Goal: Information Seeking & Learning: Check status

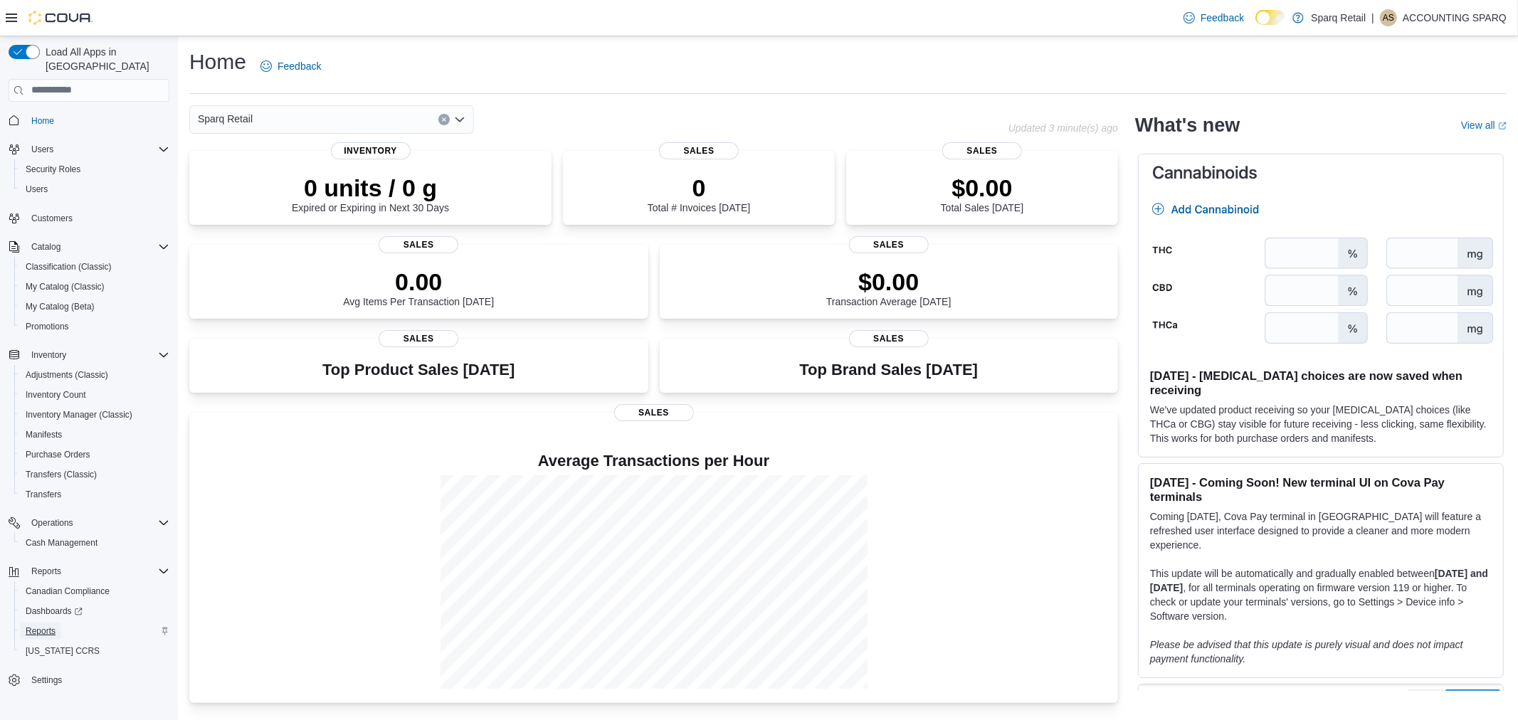
click at [33, 626] on span "Reports" at bounding box center [41, 631] width 30 height 11
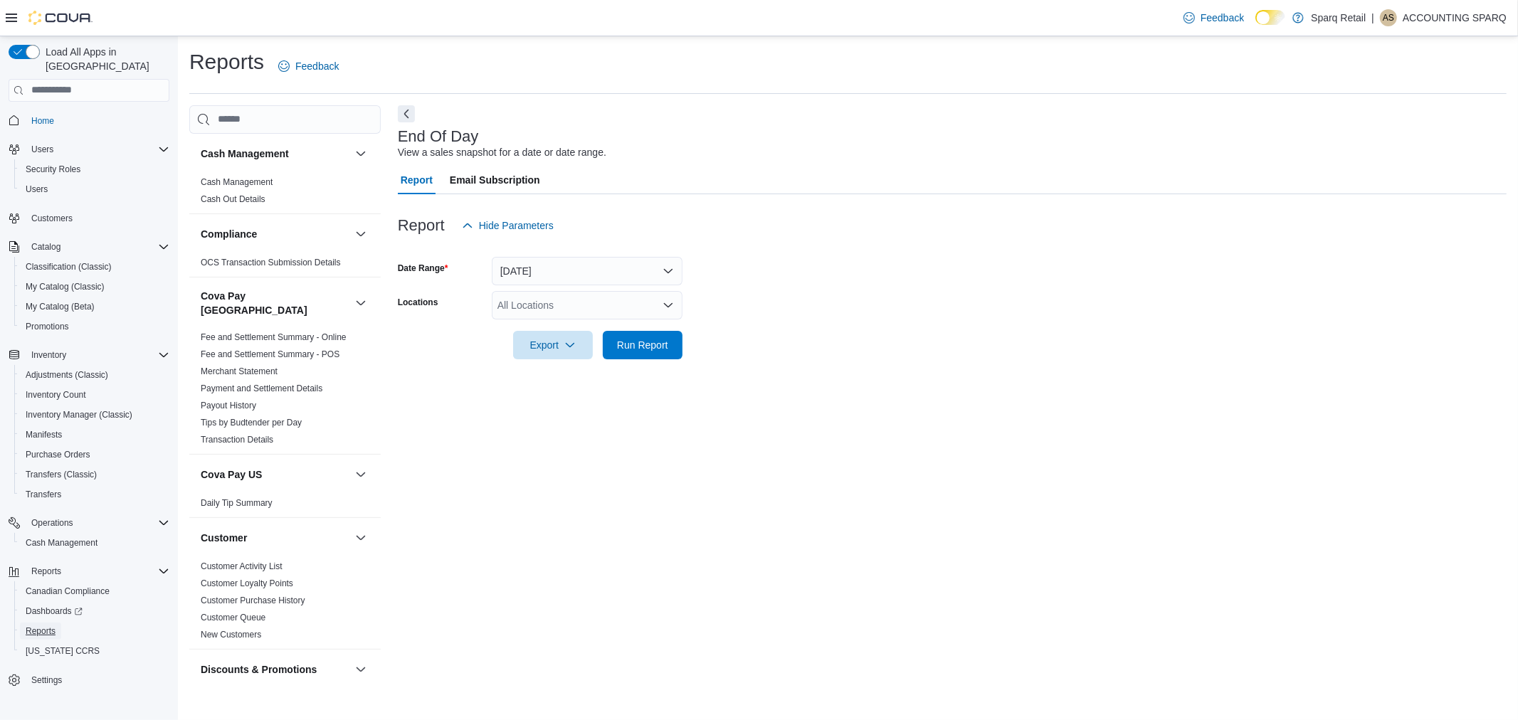
click at [20, 623] on link "Reports" at bounding box center [40, 631] width 41 height 17
click at [658, 279] on button "Today" at bounding box center [587, 271] width 191 height 28
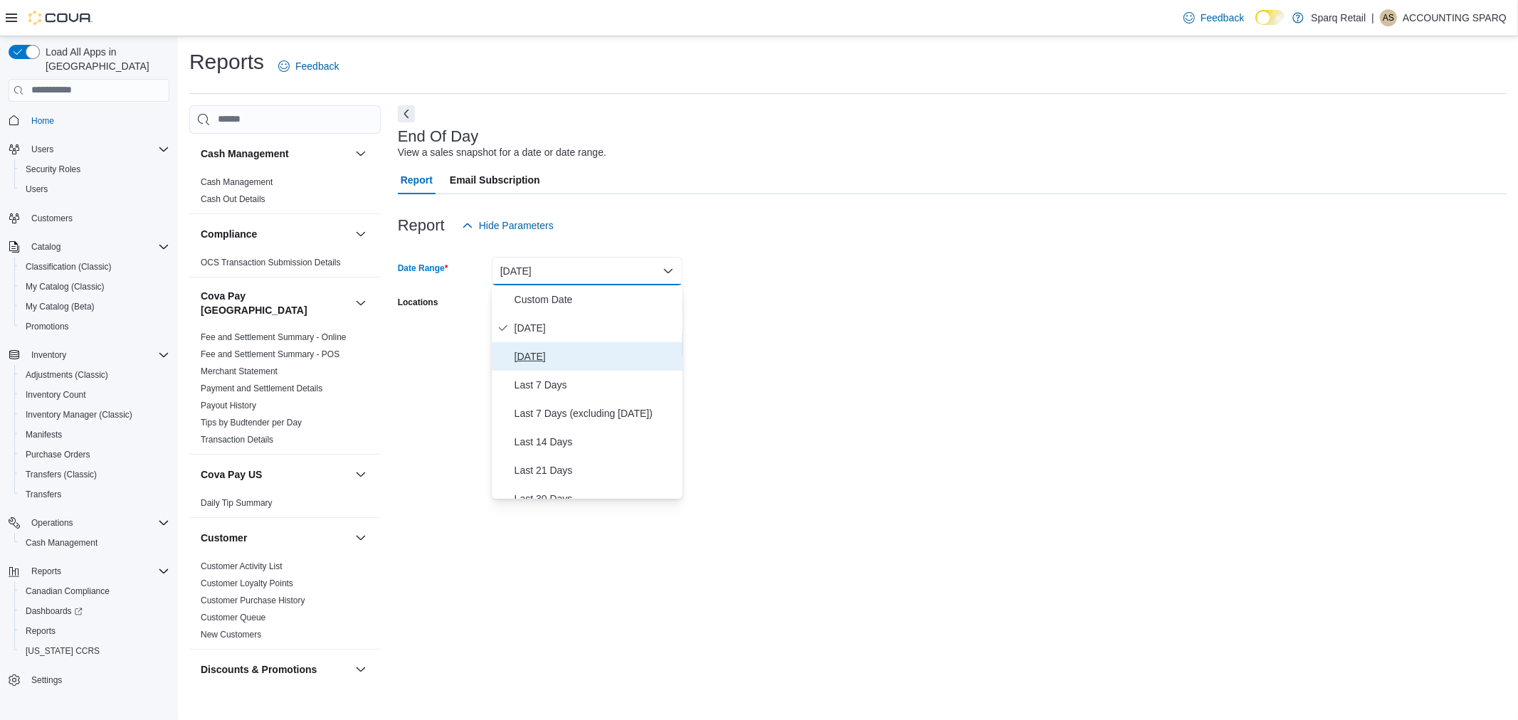
click at [522, 361] on span "Yesterday" at bounding box center [596, 356] width 162 height 17
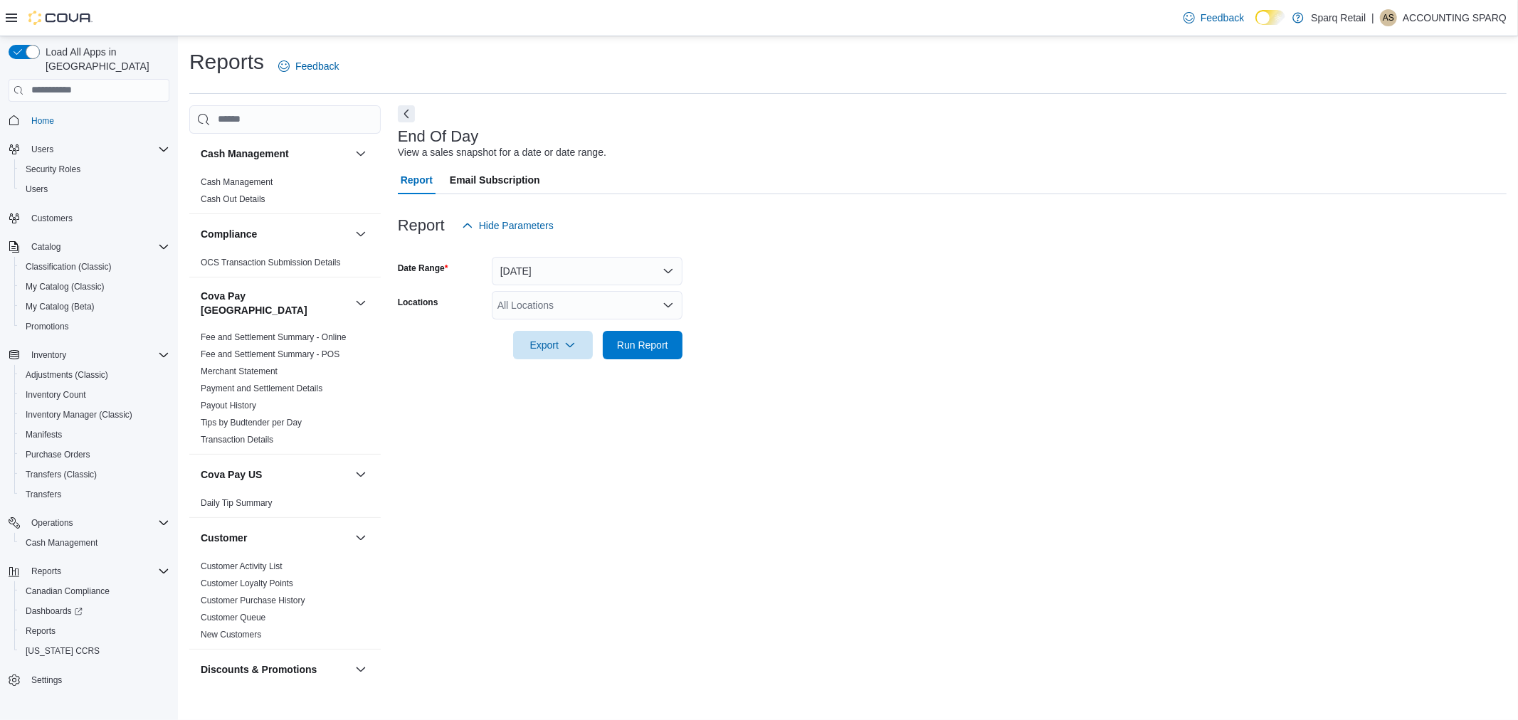
drag, startPoint x: 865, startPoint y: 315, endPoint x: 806, endPoint y: 336, distance: 62.6
click at [864, 316] on form "Date Range Yesterday Locations All Locations Export Run Report" at bounding box center [952, 300] width 1109 height 120
click at [637, 315] on div "All Locations" at bounding box center [587, 305] width 191 height 28
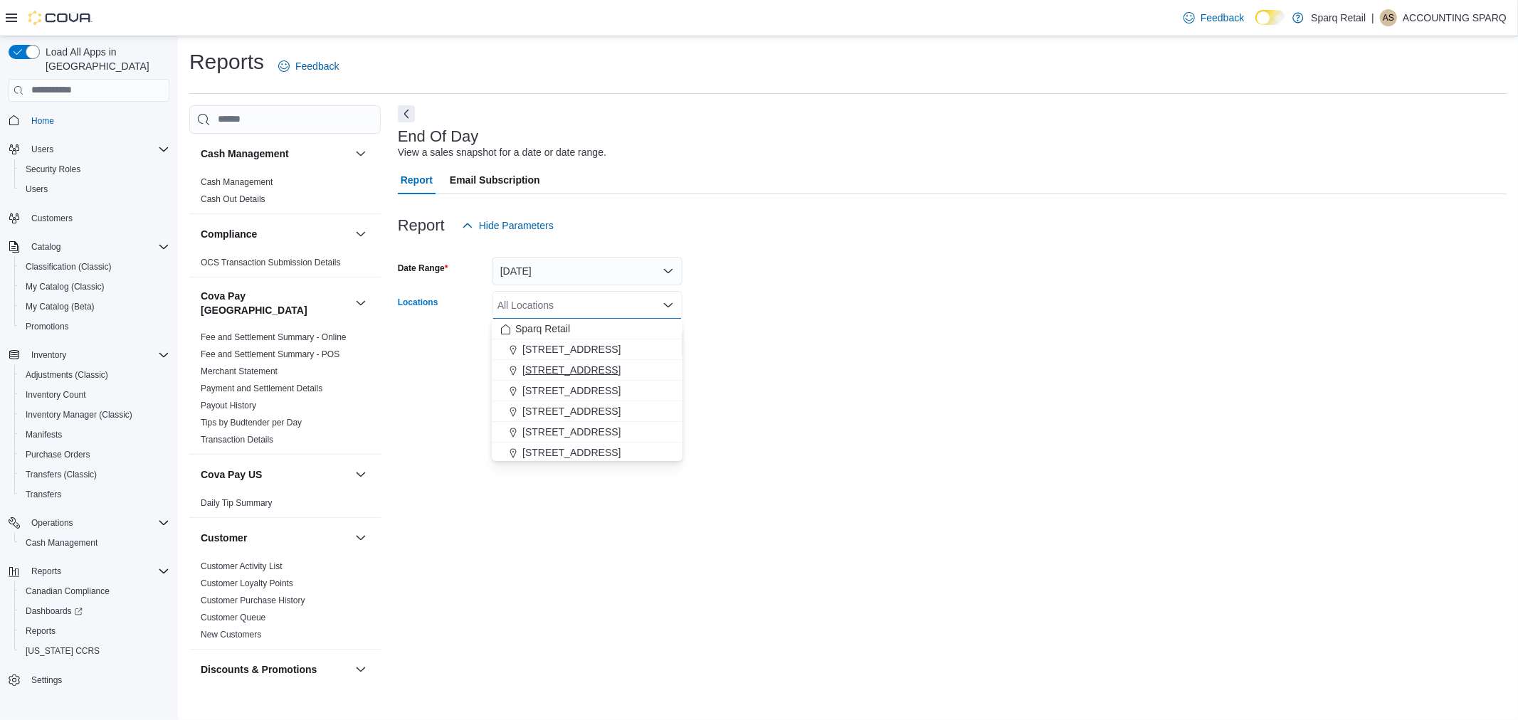
click at [592, 371] on span "2367 County Rd 45" at bounding box center [571, 370] width 98 height 14
click at [780, 349] on form "Date Range Yesterday Locations 2367 County Rd 45 Combo box. Selected. 2367 Coun…" at bounding box center [952, 300] width 1109 height 120
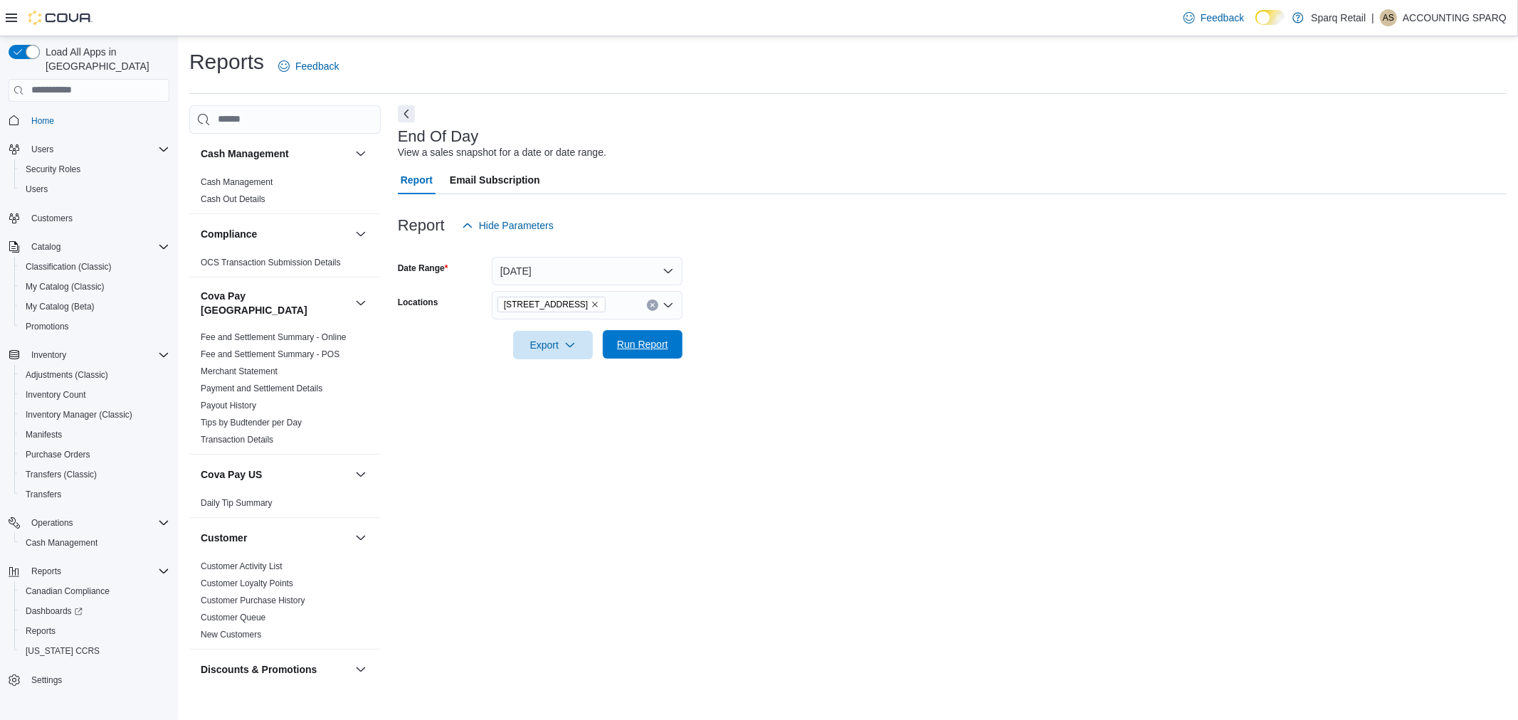
click at [651, 349] on span "Run Report" at bounding box center [642, 344] width 51 height 14
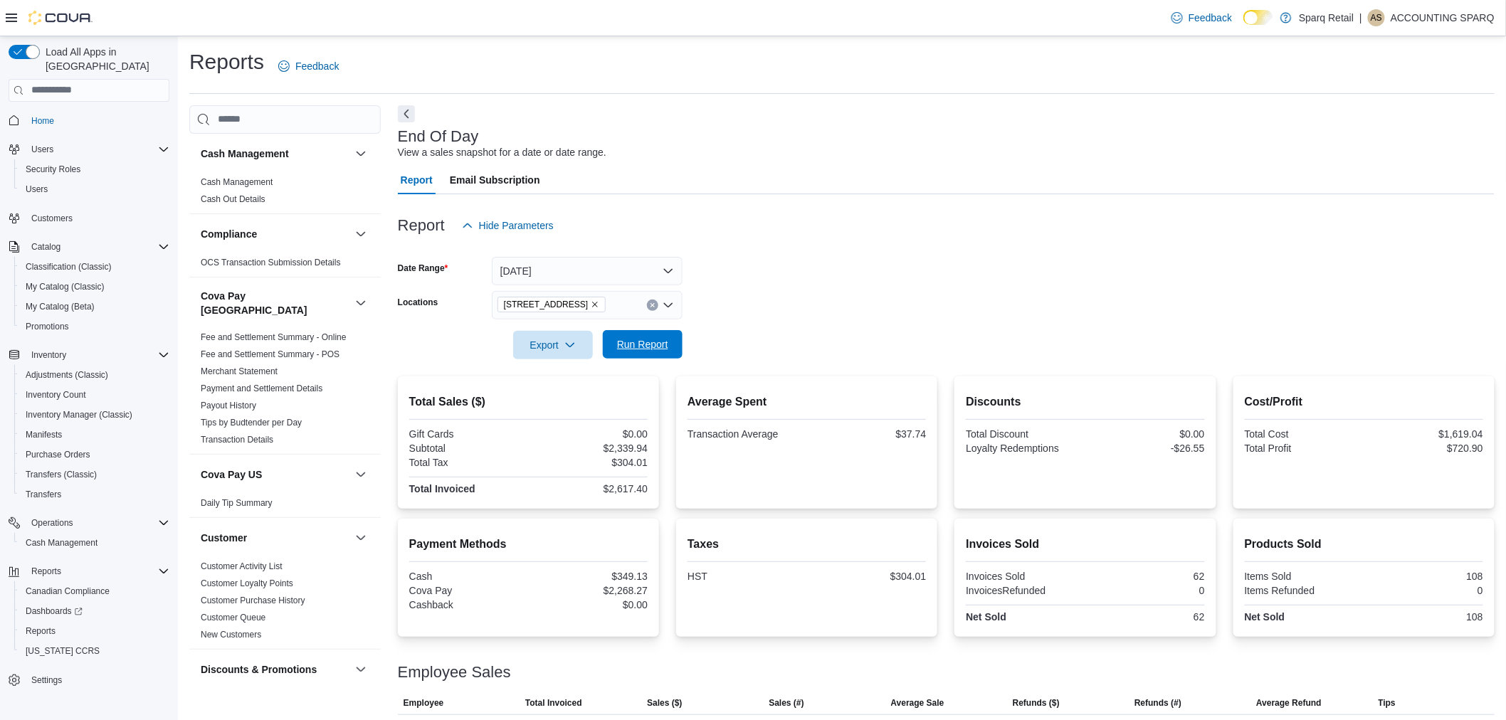
click at [636, 344] on span "Run Report" at bounding box center [642, 344] width 51 height 14
click at [537, 337] on span "Export" at bounding box center [553, 344] width 63 height 28
drag, startPoint x: 558, startPoint y: 403, endPoint x: 610, endPoint y: 389, distance: 53.9
click at [557, 403] on span "Export to Pdf" at bounding box center [555, 401] width 64 height 11
click at [593, 305] on icon "Remove 2367 County Rd 45 from selection in this group" at bounding box center [596, 305] width 6 height 6
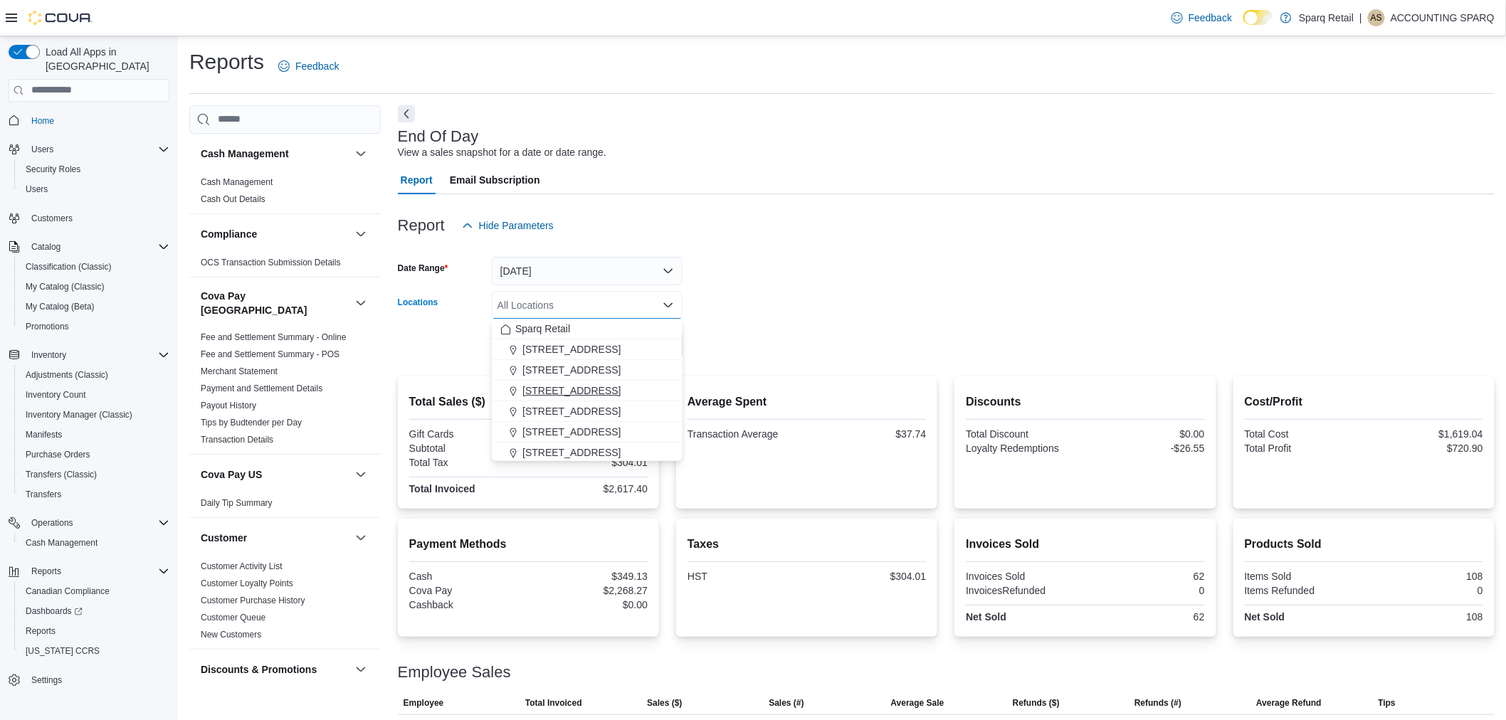
click at [582, 395] on span "24-809 Chemong Rd." at bounding box center [571, 391] width 98 height 14
drag, startPoint x: 951, startPoint y: 256, endPoint x: 916, endPoint y: 273, distance: 38.5
click at [947, 258] on form "Date Range Yesterday Locations 24-809 Chemong Rd. Combo box. Selected. 24-809 C…" at bounding box center [946, 300] width 1097 height 120
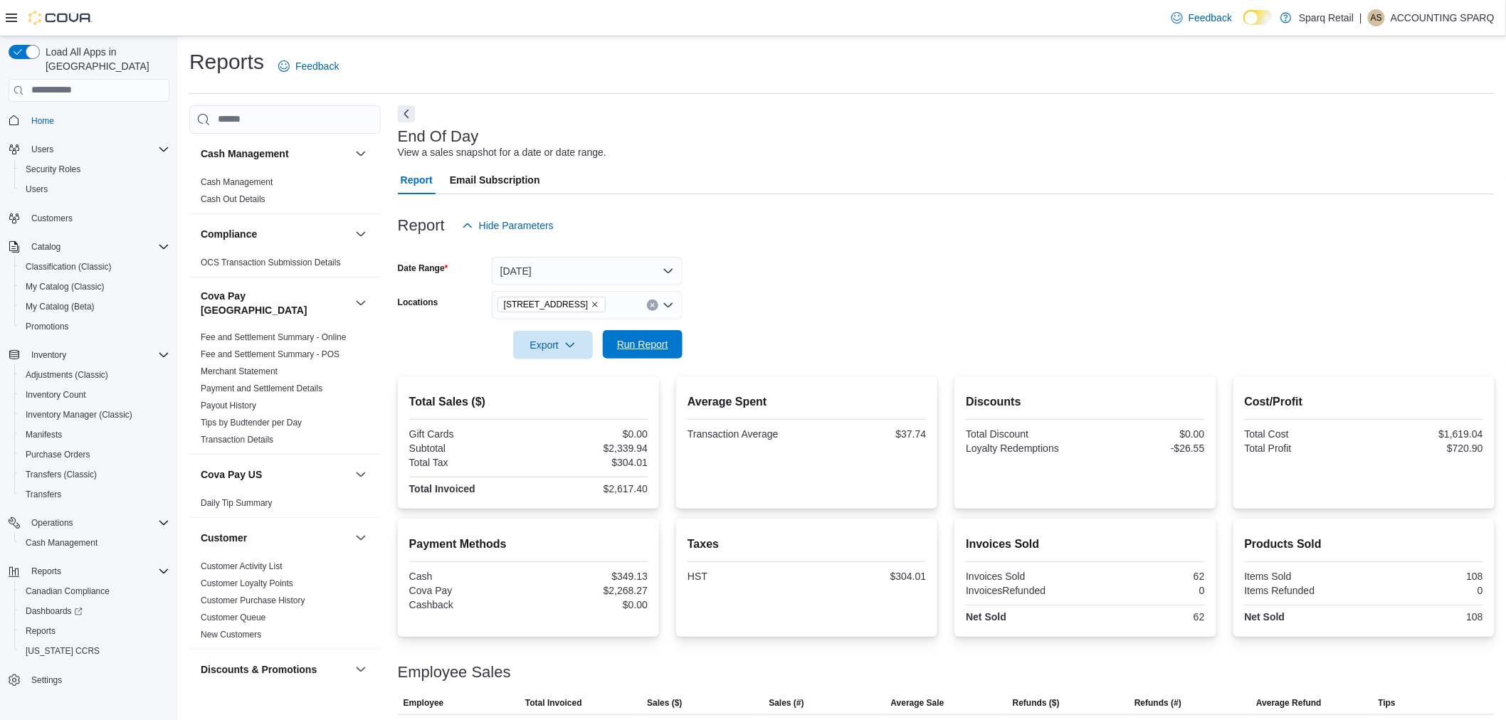
drag, startPoint x: 614, startPoint y: 345, endPoint x: 665, endPoint y: 340, distance: 50.8
click at [616, 345] on span "Run Report" at bounding box center [642, 344] width 63 height 28
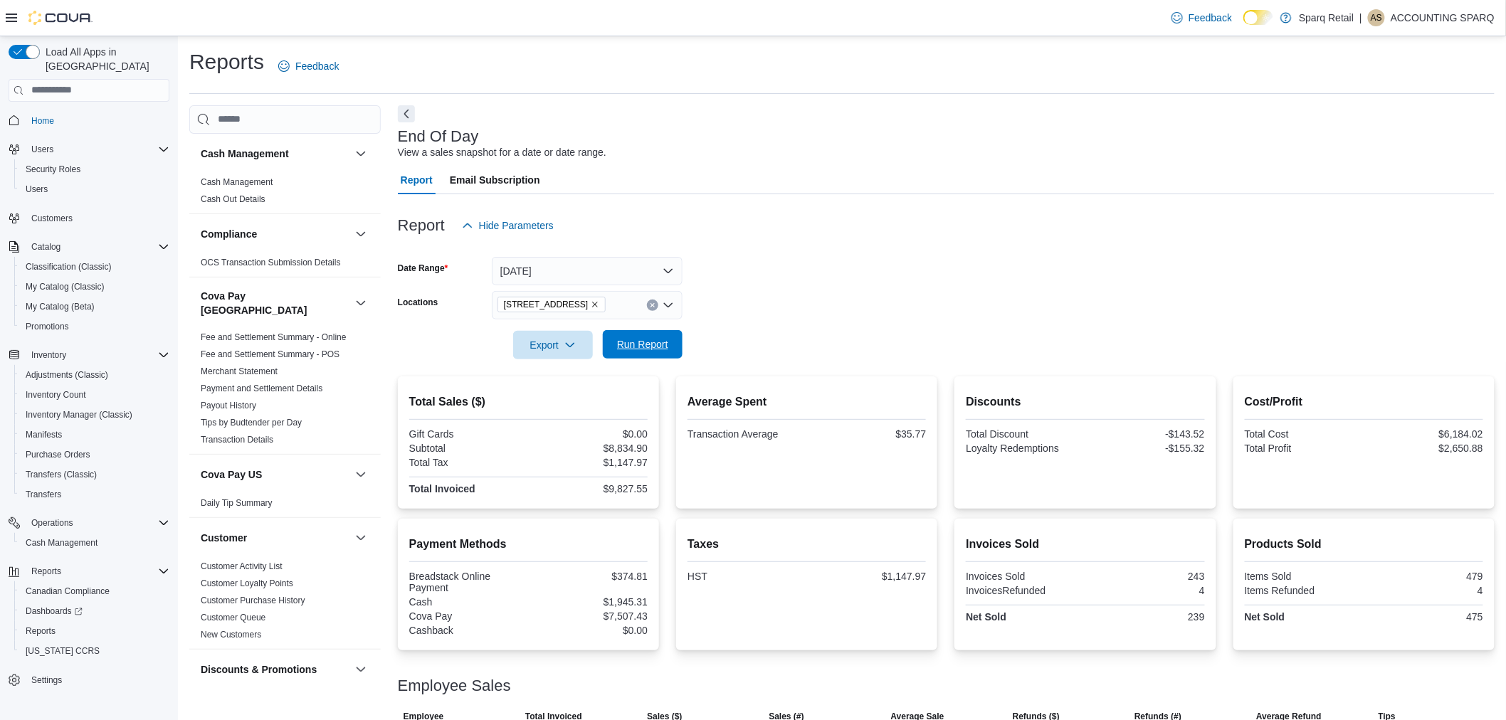
click at [628, 344] on span "Run Report" at bounding box center [642, 344] width 51 height 14
click at [548, 346] on span "Export" at bounding box center [553, 344] width 63 height 28
click at [552, 403] on span "Export to Pdf" at bounding box center [555, 401] width 64 height 11
click at [595, 300] on icon "Remove 24-809 Chemong Rd. from selection in this group" at bounding box center [595, 304] width 9 height 9
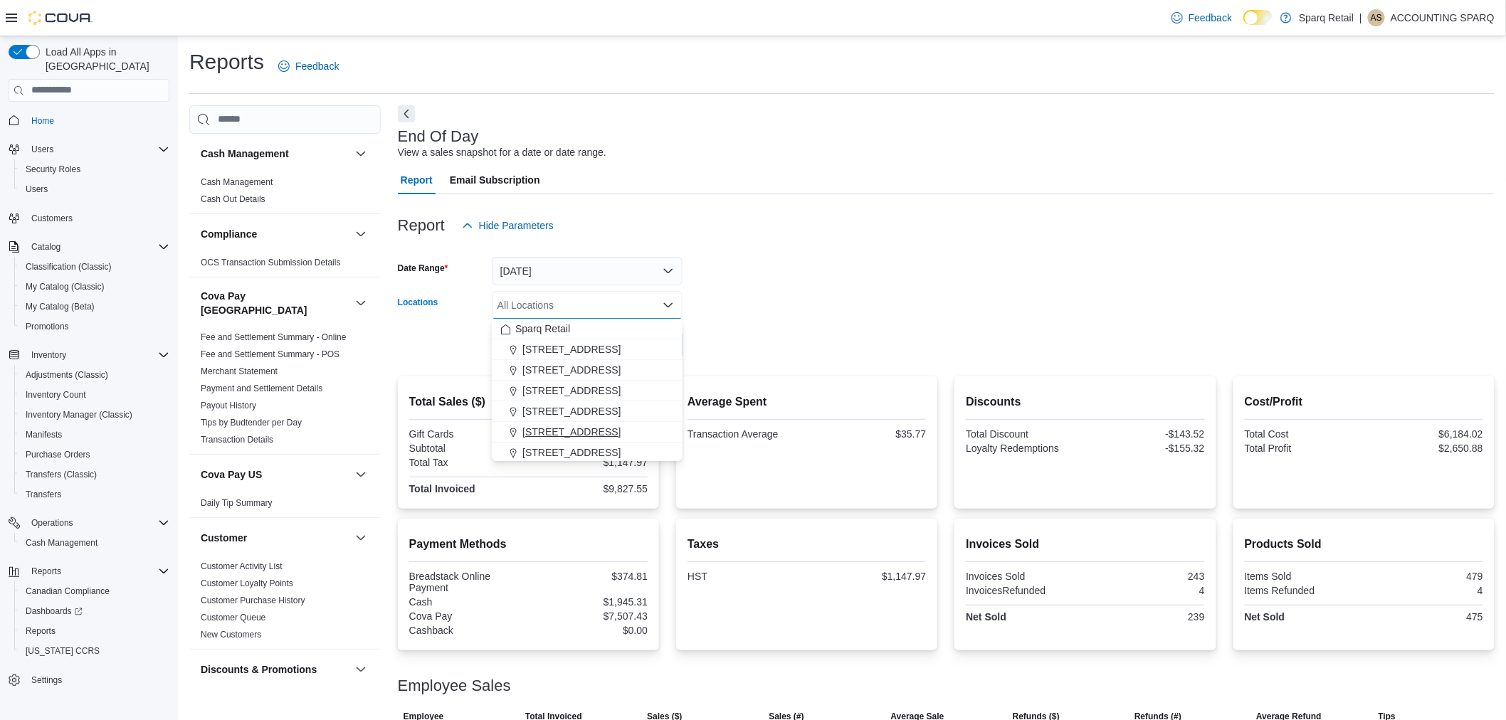
click at [571, 429] on span "340 Charlotte Street" at bounding box center [571, 432] width 98 height 14
drag, startPoint x: 786, startPoint y: 340, endPoint x: 723, endPoint y: 361, distance: 66.6
click at [781, 342] on form "Date Range Yesterday Locations 340 Charlotte Street Combo box. Selected. 340 Ch…" at bounding box center [946, 300] width 1097 height 120
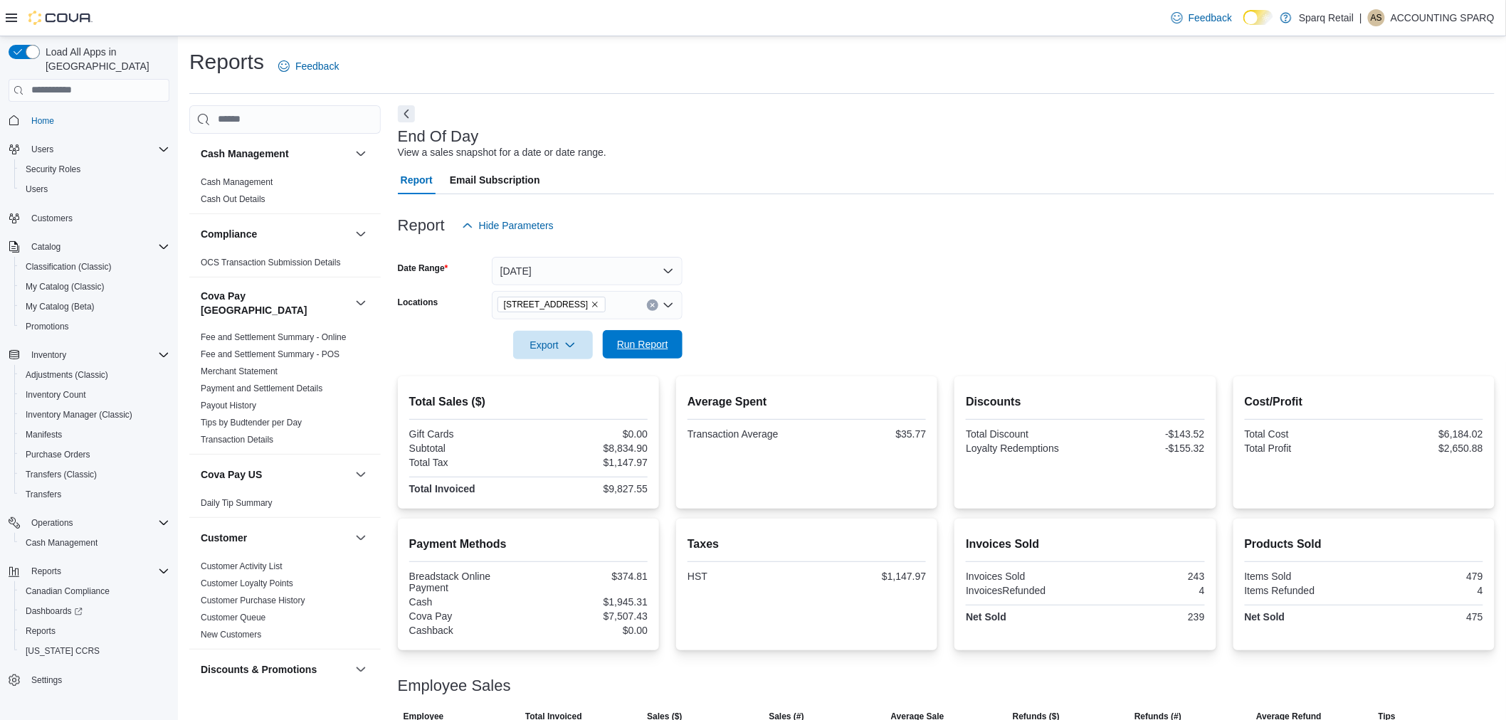
click at [646, 349] on span "Run Report" at bounding box center [642, 344] width 51 height 14
click at [538, 346] on span "Export" at bounding box center [553, 344] width 63 height 28
click at [546, 399] on span "Export to Pdf" at bounding box center [555, 401] width 64 height 11
click at [591, 304] on icon "Remove 340 Charlotte Street from selection in this group" at bounding box center [595, 304] width 9 height 9
click at [643, 310] on div "All Locations" at bounding box center [587, 305] width 191 height 28
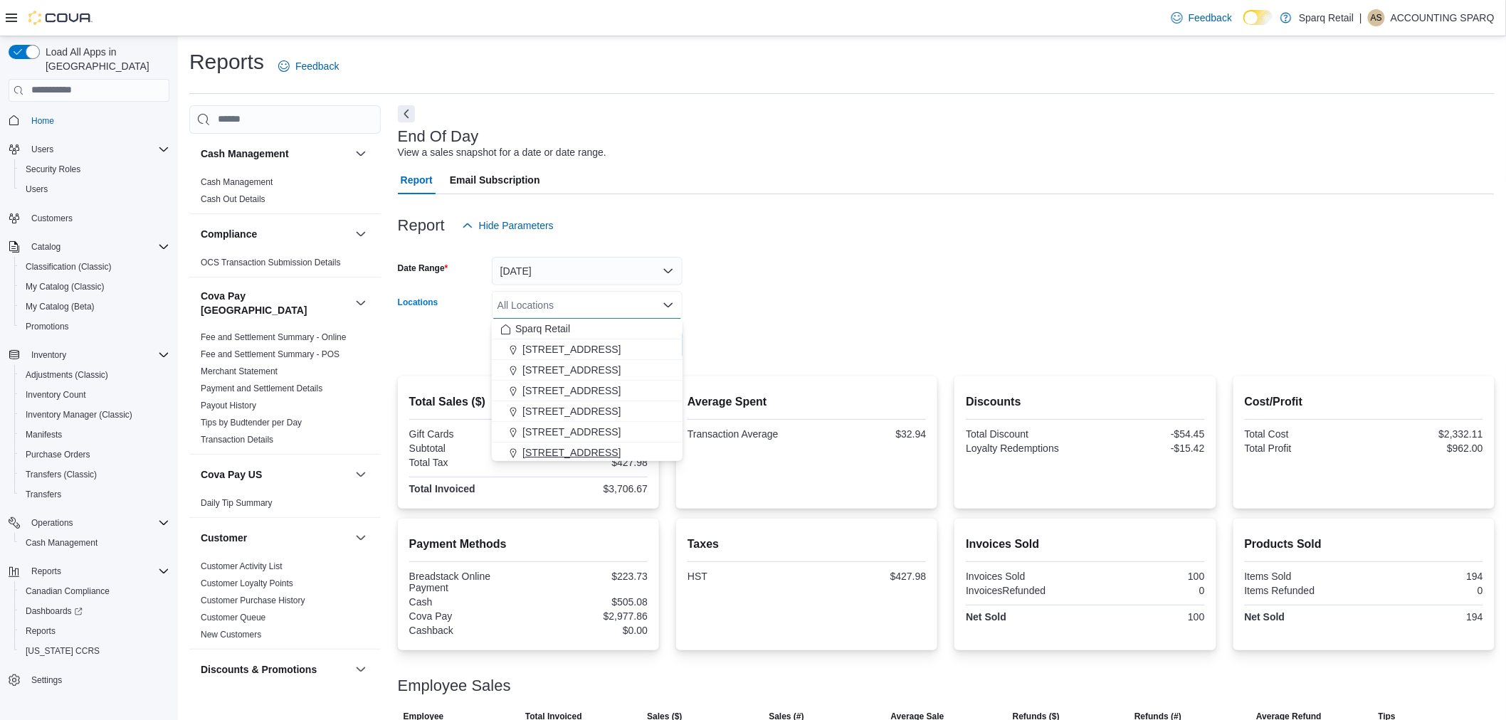
click at [581, 454] on span "4-861 Lansdowne St W." at bounding box center [571, 453] width 98 height 14
click at [780, 353] on form "Date Range Yesterday Locations 4-861 Lansdowne St W. Combo box. Selected. 4-861…" at bounding box center [946, 300] width 1097 height 120
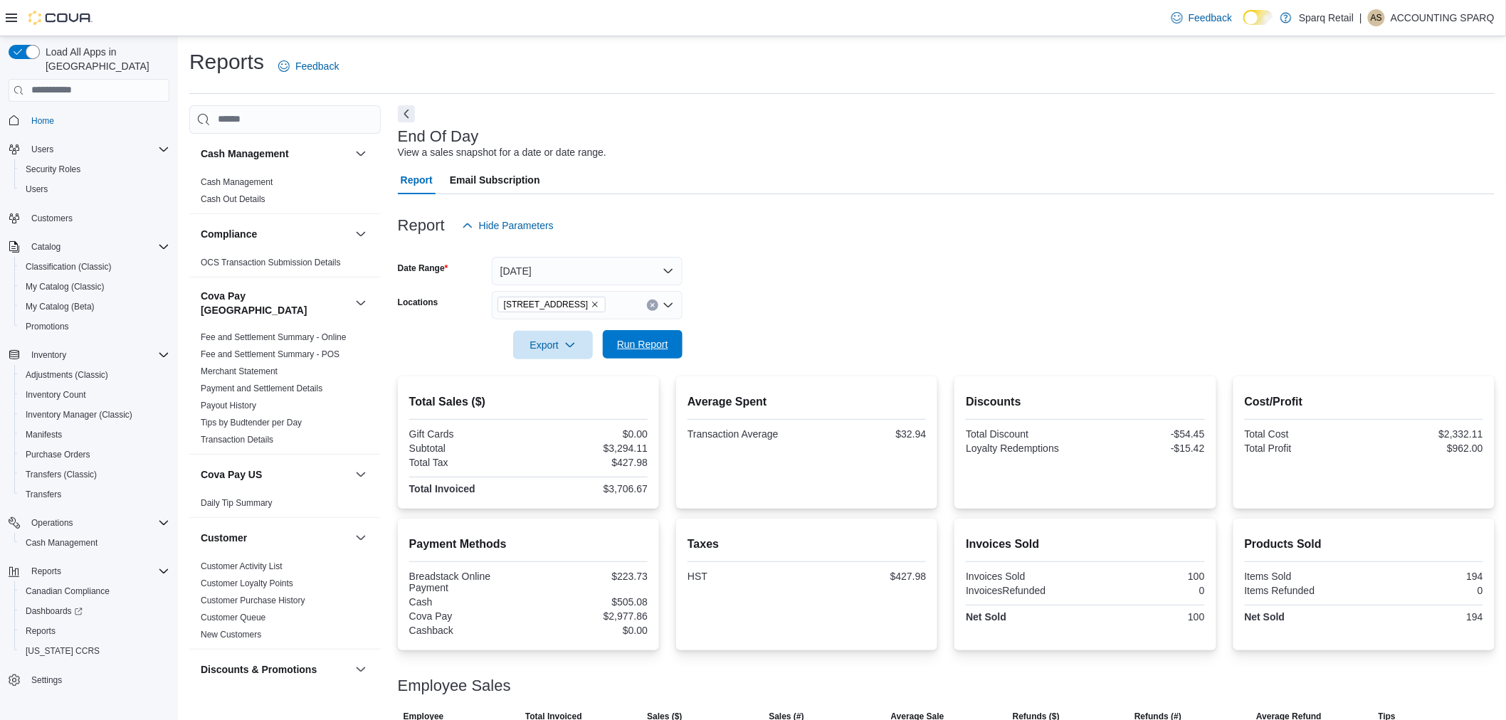
drag, startPoint x: 646, startPoint y: 344, endPoint x: 634, endPoint y: 340, distance: 12.6
click at [645, 344] on span "Run Report" at bounding box center [642, 344] width 51 height 14
click at [564, 345] on icon "button" at bounding box center [569, 344] width 11 height 11
click at [558, 401] on span "Export to Pdf" at bounding box center [555, 401] width 64 height 11
click at [599, 304] on icon "Remove 4-861 Lansdowne St W. from selection in this group" at bounding box center [596, 305] width 6 height 6
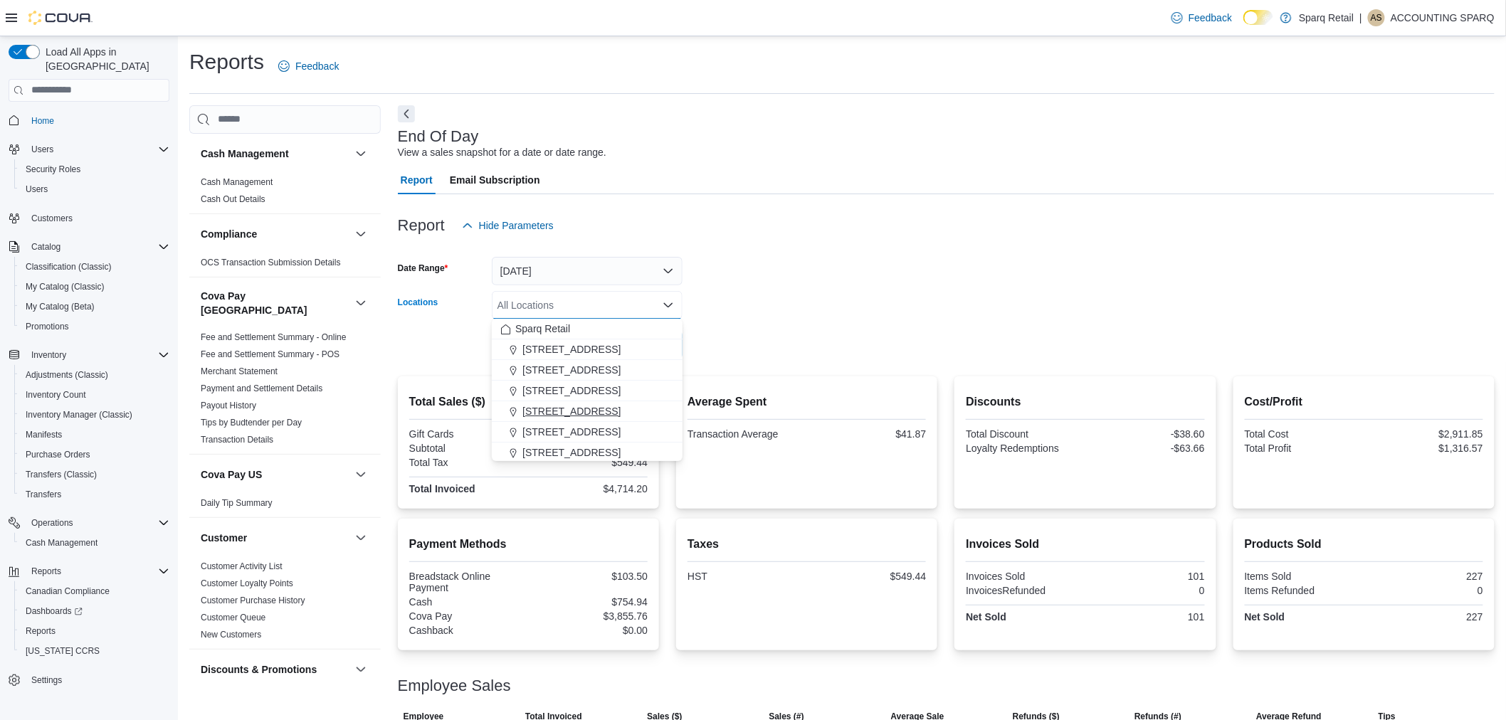
click at [549, 409] on span "30 Kent St W A" at bounding box center [571, 411] width 98 height 14
click at [821, 308] on form "Date Range Yesterday Locations 30 Kent St W A Combo box. Selected. 30 Kent St W…" at bounding box center [946, 300] width 1097 height 120
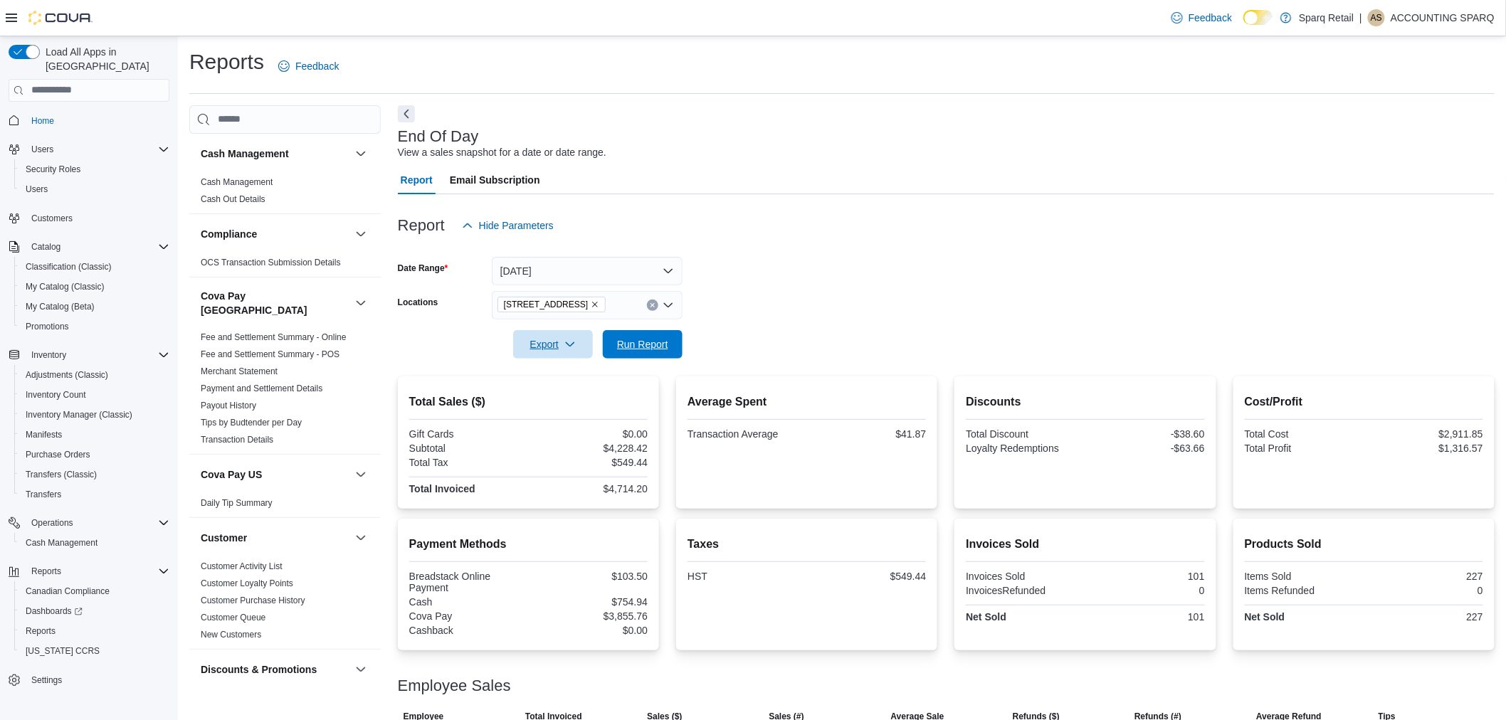
click at [655, 343] on span "Run Report" at bounding box center [642, 344] width 51 height 14
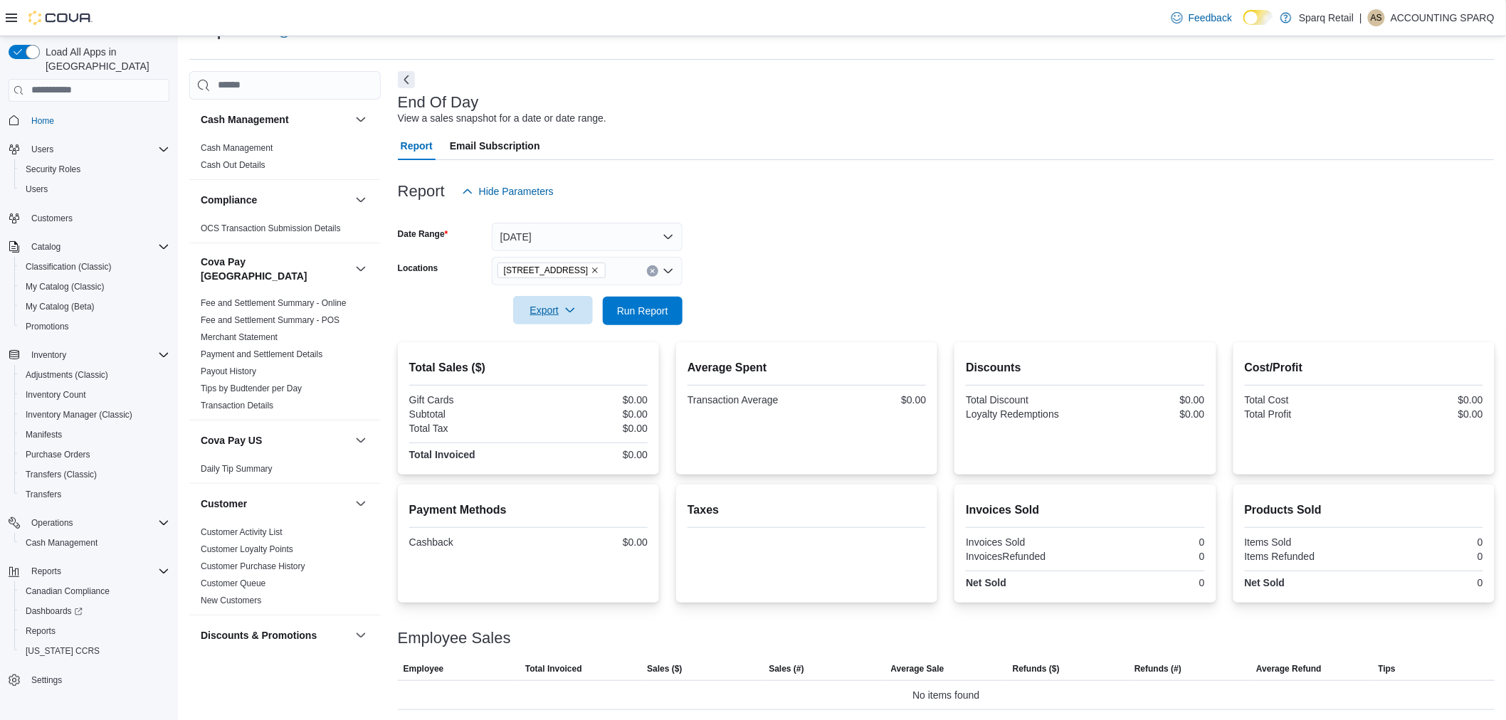
drag, startPoint x: 250, startPoint y: 309, endPoint x: 265, endPoint y: 307, distance: 15.7
click at [250, 315] on link "Fee and Settlement Summary - POS" at bounding box center [270, 320] width 139 height 10
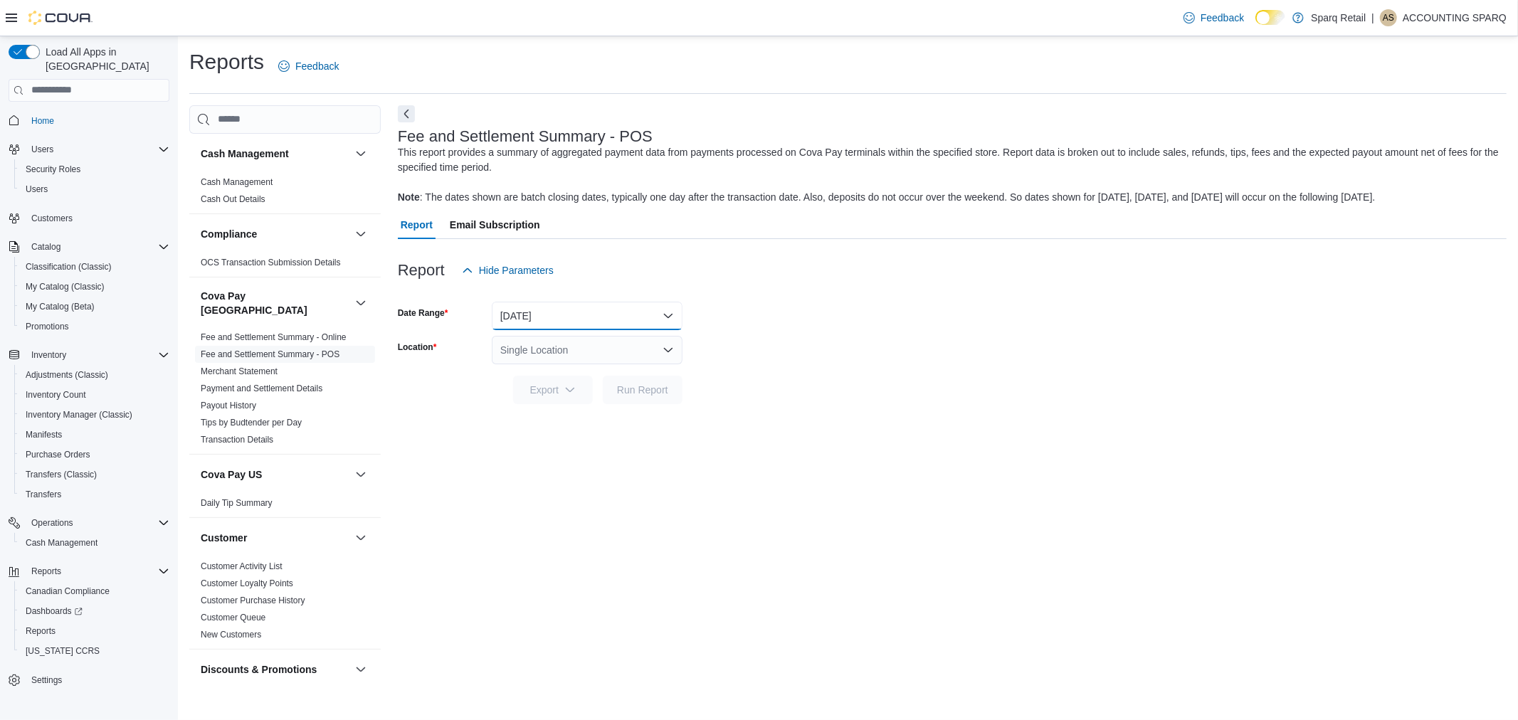
click at [653, 314] on button "Yesterday" at bounding box center [587, 316] width 191 height 28
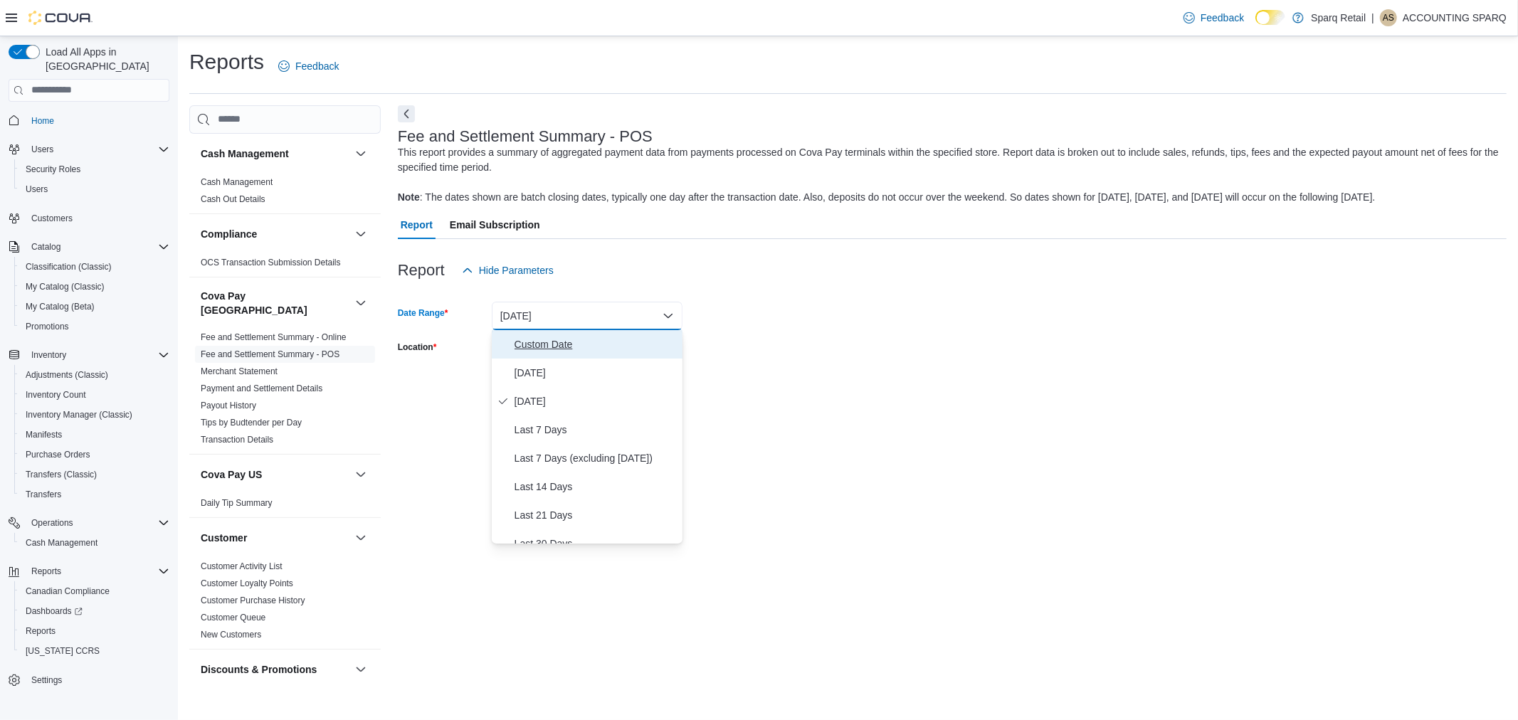
click at [619, 342] on span "Custom Date" at bounding box center [596, 344] width 162 height 17
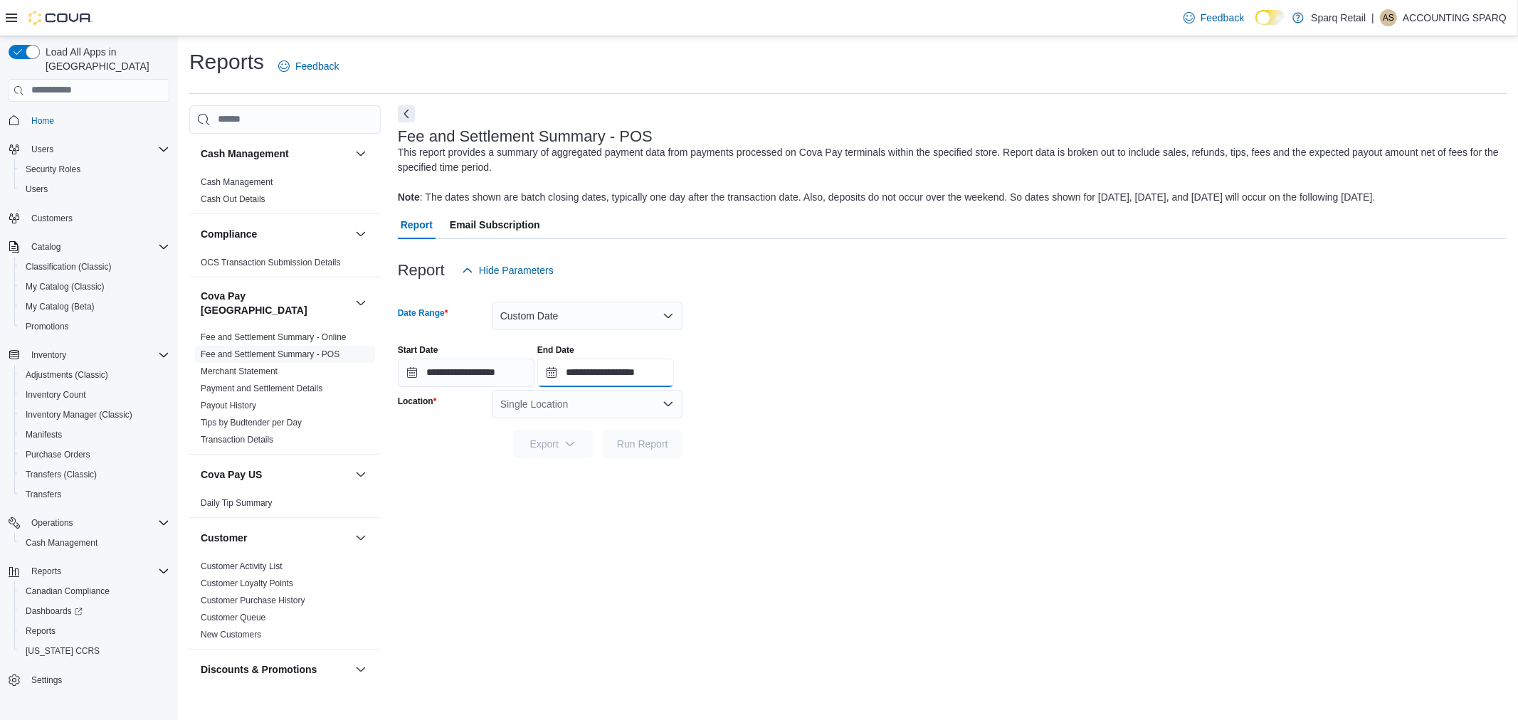
click at [674, 367] on input "**********" at bounding box center [605, 373] width 137 height 28
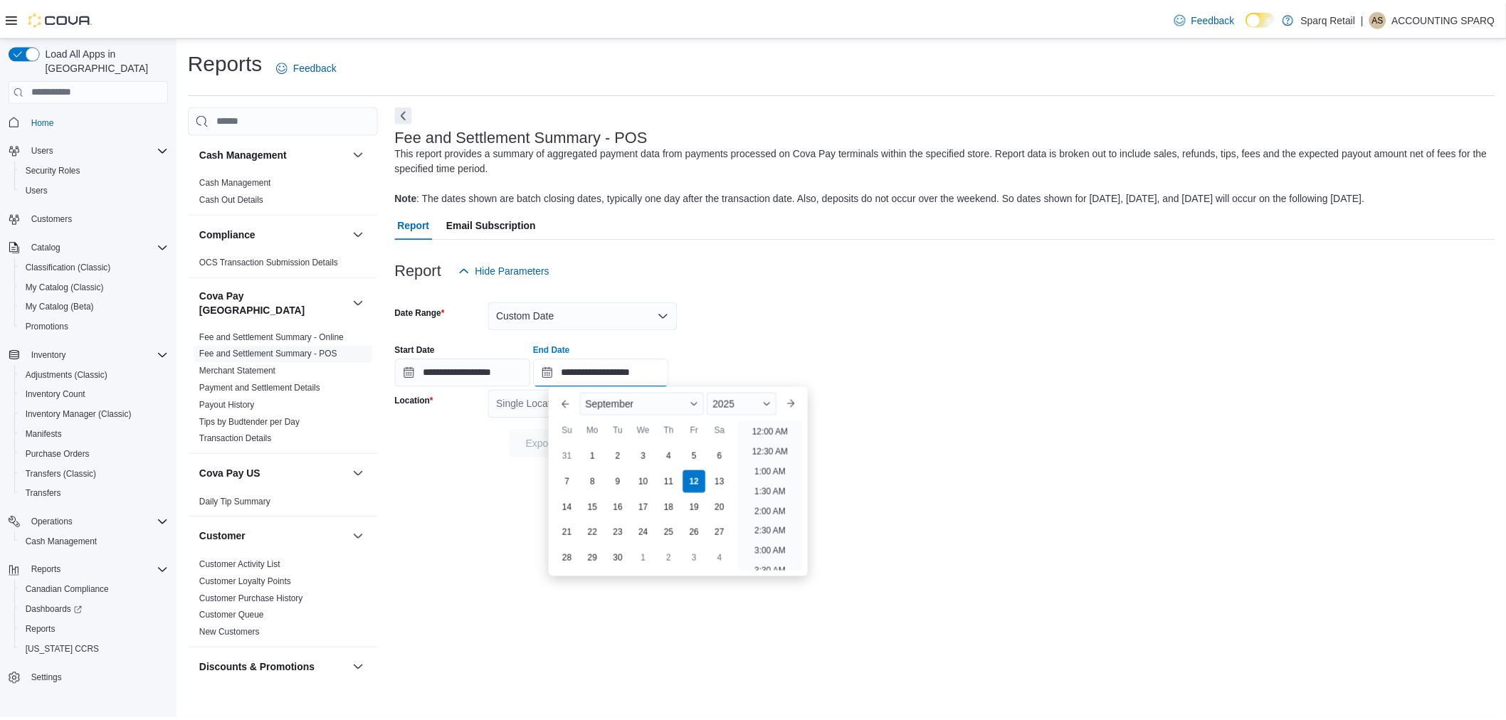
scroll to position [808, 0]
click at [642, 483] on div "10" at bounding box center [648, 482] width 25 height 25
type input "**********"
click at [798, 352] on div "**********" at bounding box center [952, 360] width 1109 height 54
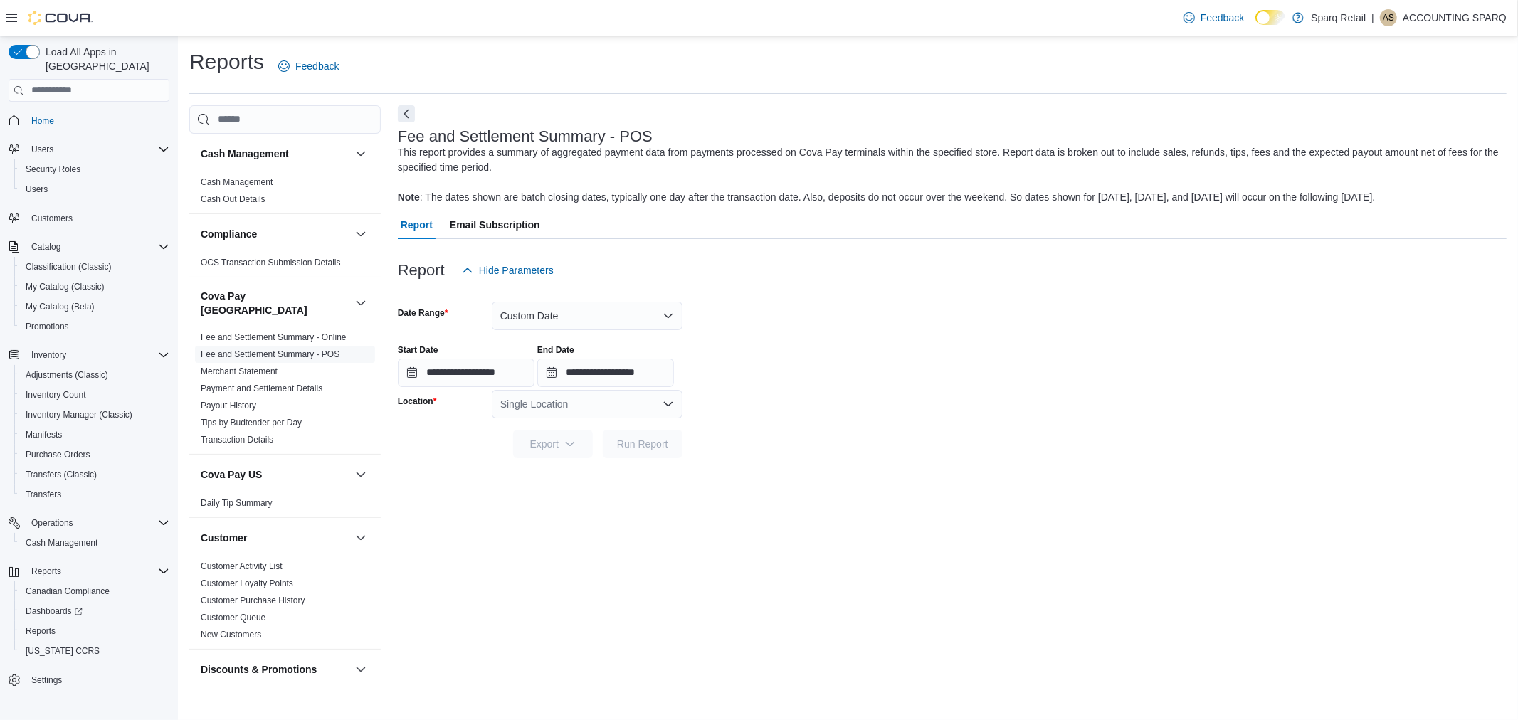
click at [634, 418] on div at bounding box center [952, 423] width 1109 height 11
click at [638, 407] on div "Single Location" at bounding box center [587, 404] width 191 height 28
click at [598, 471] on span "2367 County Rd 45" at bounding box center [588, 469] width 98 height 14
click at [754, 418] on div at bounding box center [952, 423] width 1109 height 11
click at [650, 439] on span "Run Report" at bounding box center [642, 443] width 51 height 14
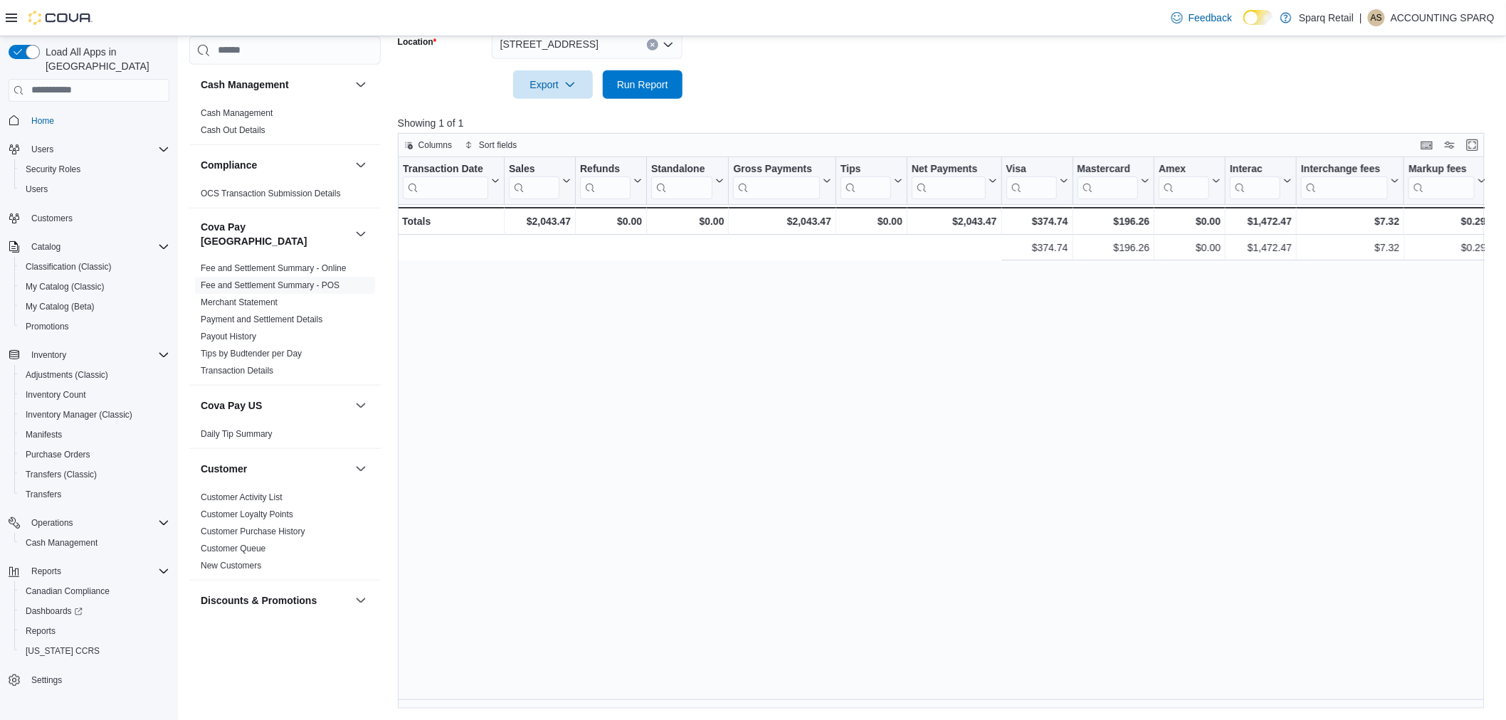
scroll to position [0, 678]
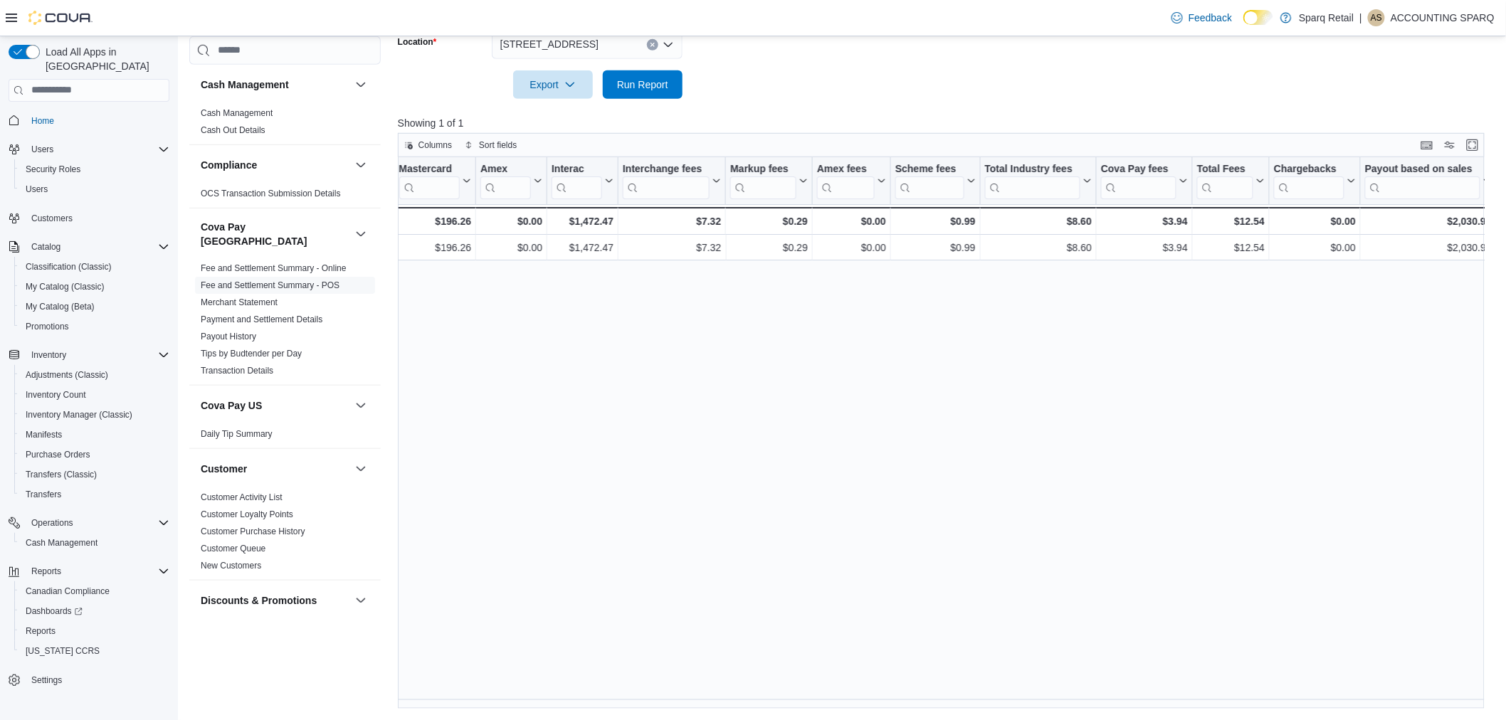
click at [669, 39] on icon "Open list of options" at bounding box center [668, 44] width 11 height 11
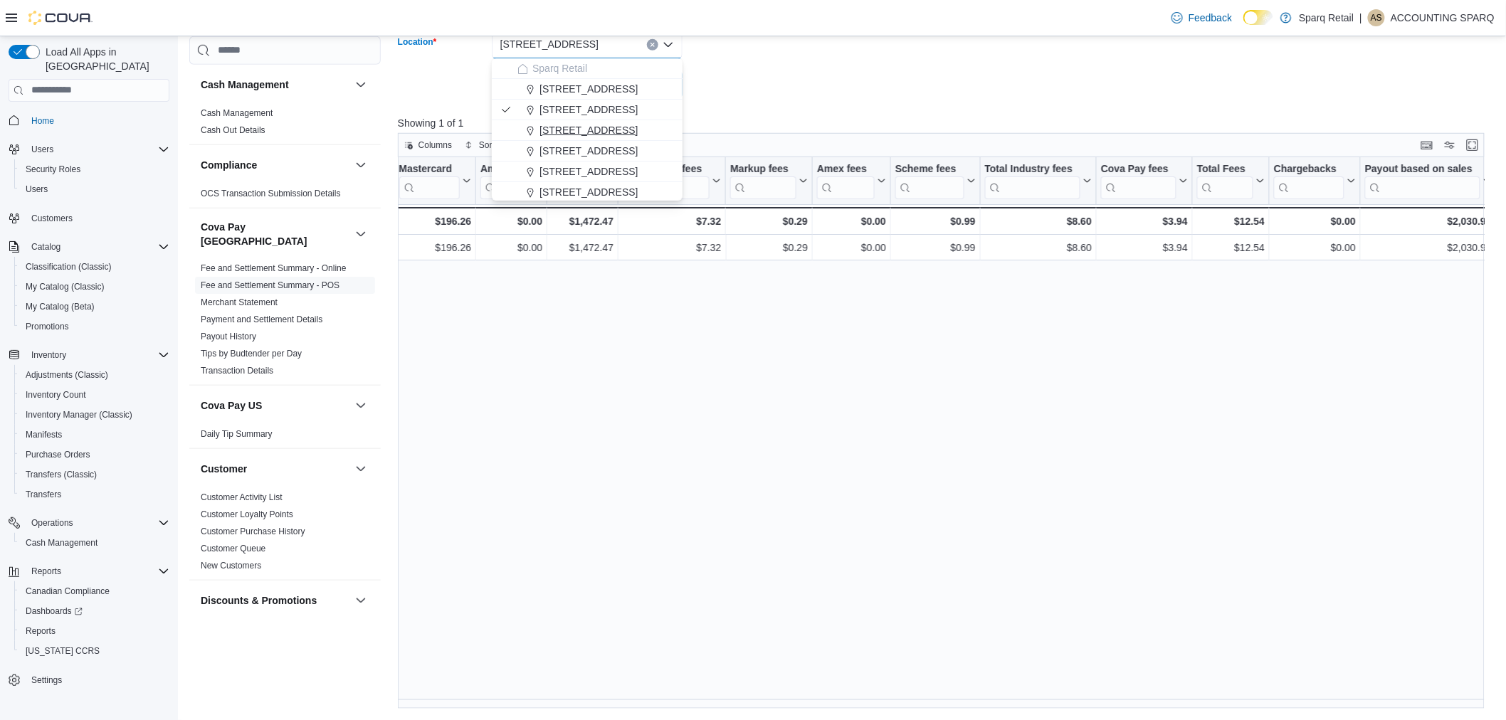
click at [599, 131] on span "24-809 Chemong Rd." at bounding box center [588, 130] width 98 height 14
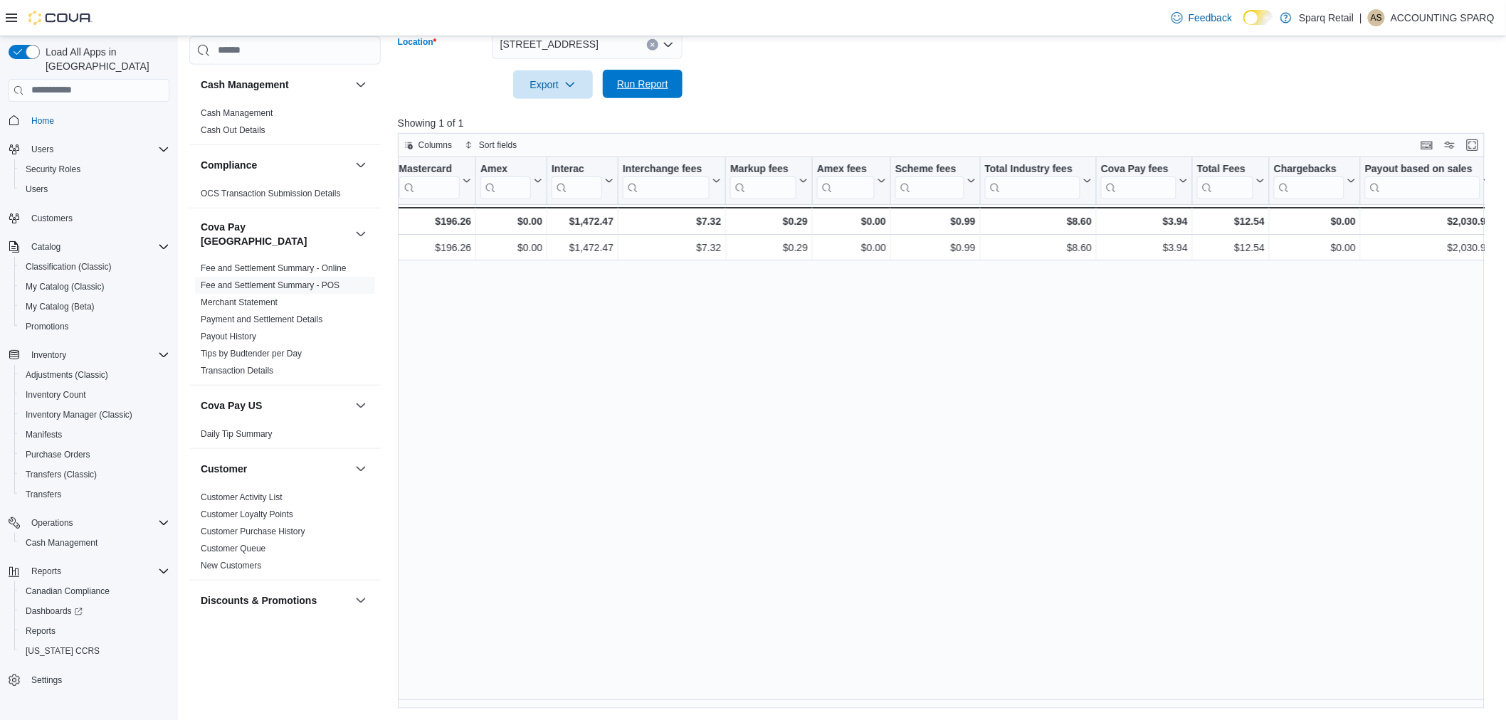
click at [628, 70] on div "Export Run Report" at bounding box center [540, 84] width 285 height 28
click at [648, 77] on span "Run Report" at bounding box center [642, 84] width 51 height 14
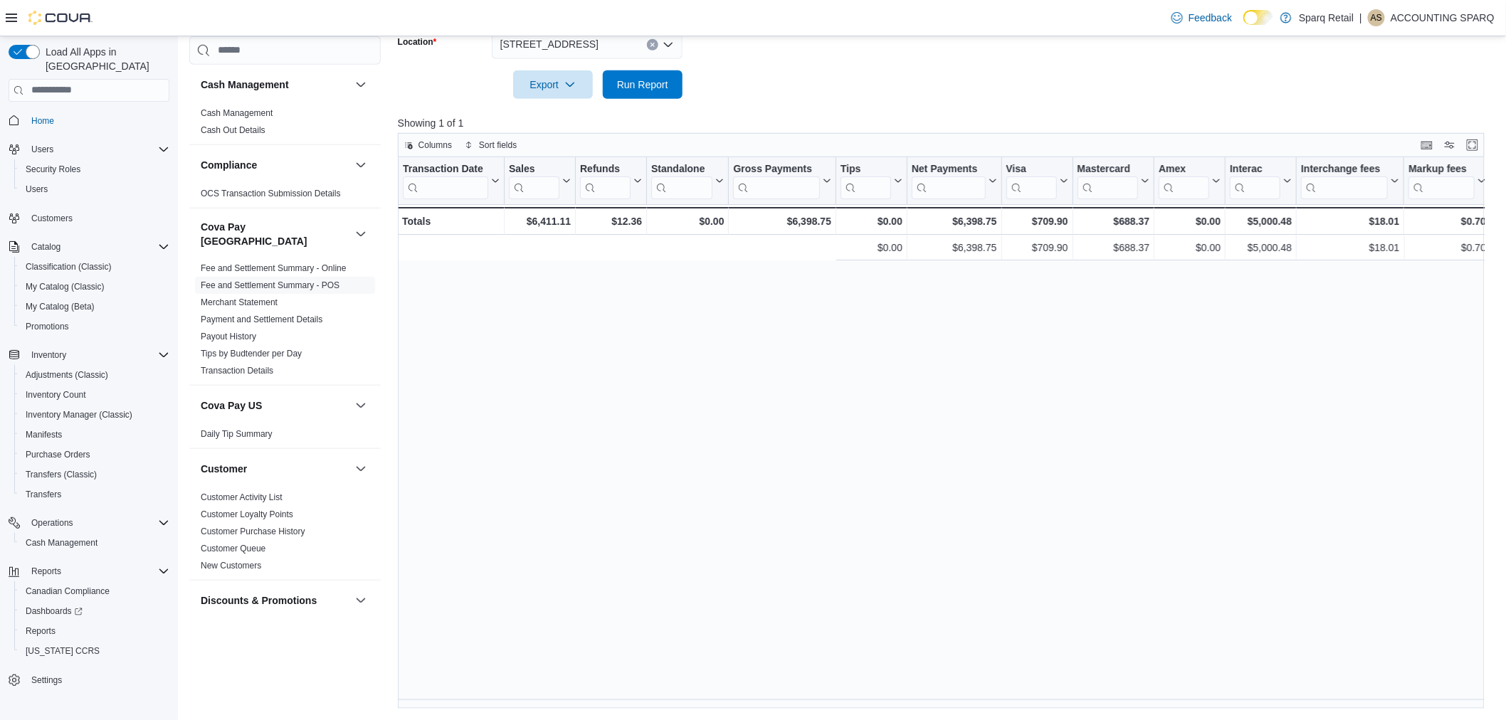
scroll to position [0, 678]
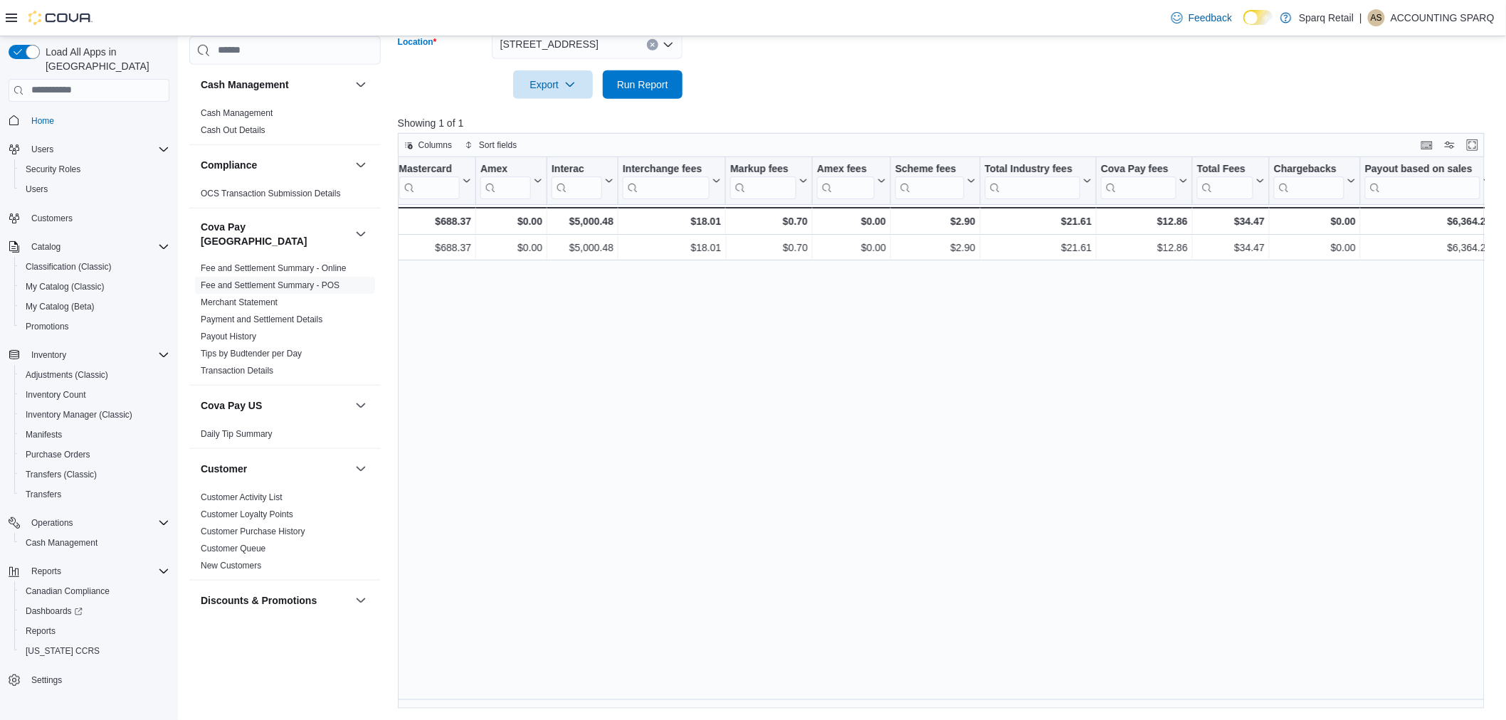
click at [653, 45] on icon "Clear input" at bounding box center [652, 45] width 4 height 4
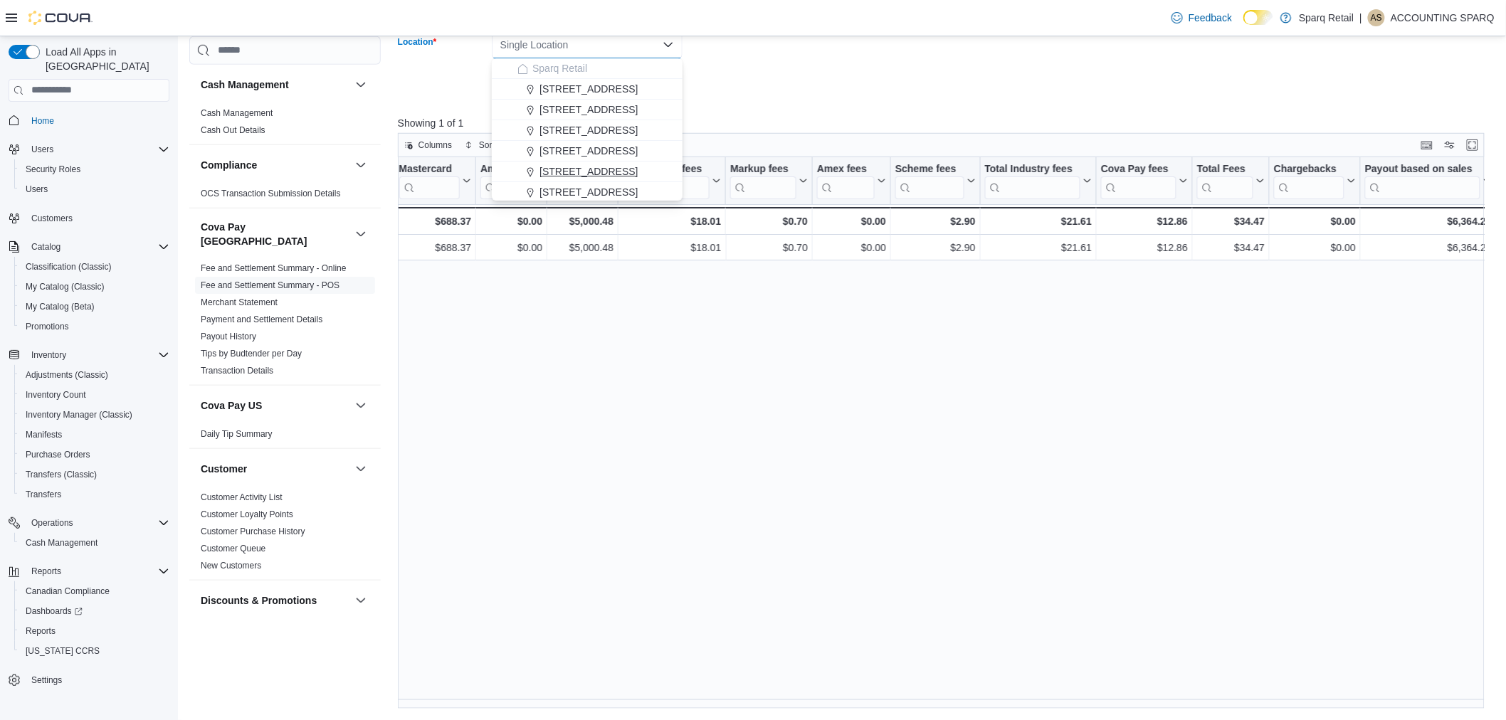
click at [594, 172] on span "340 Charlotte Street" at bounding box center [588, 171] width 98 height 14
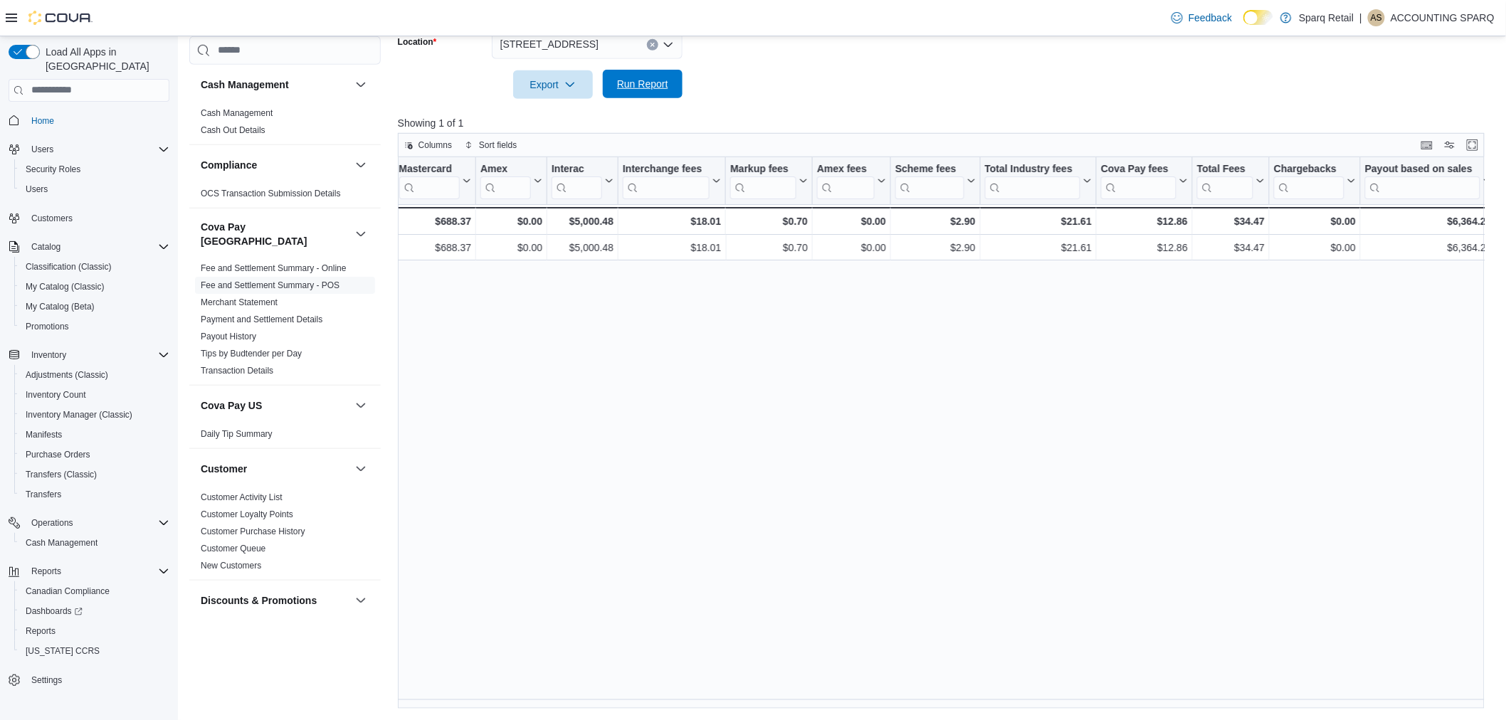
click at [643, 79] on span "Run Report" at bounding box center [642, 84] width 51 height 14
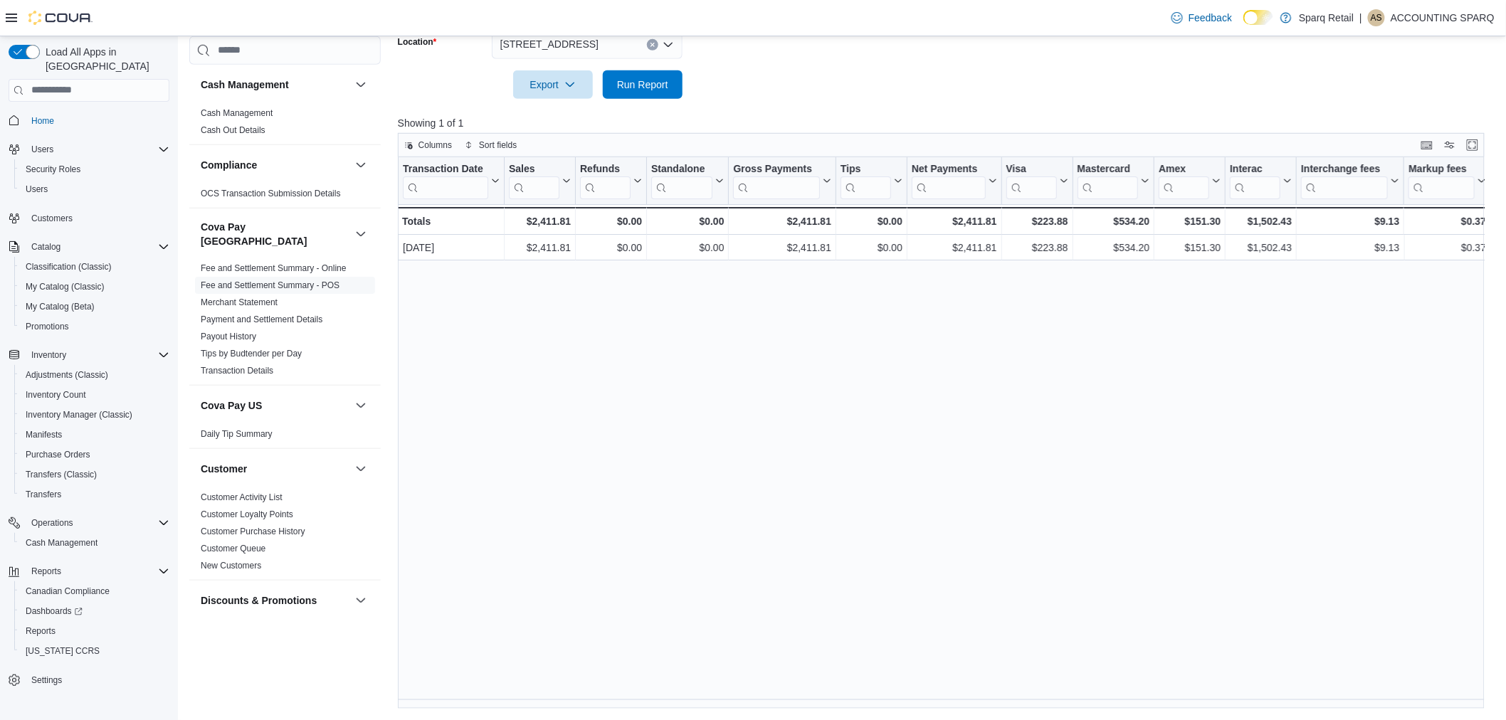
scroll to position [0, 678]
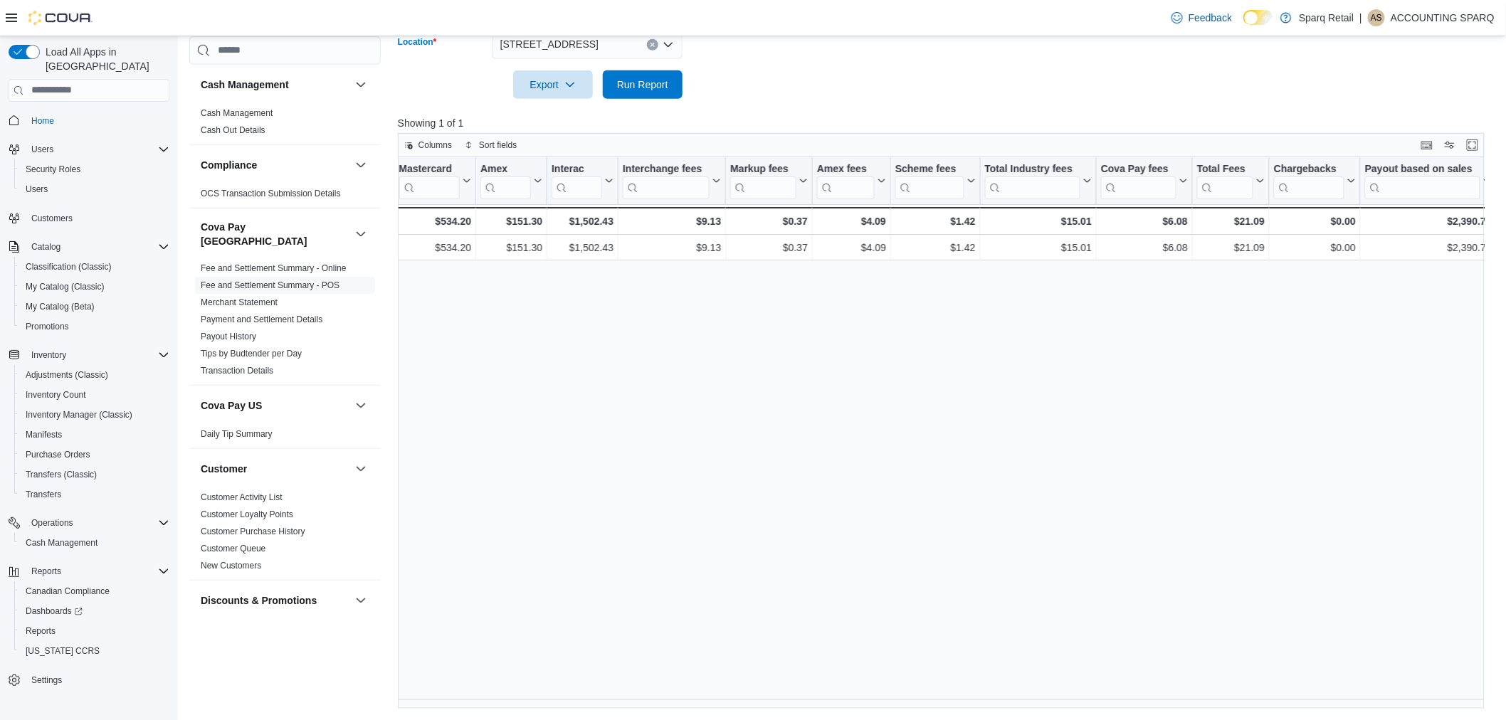
click at [648, 44] on button "Clear input" at bounding box center [652, 44] width 11 height 11
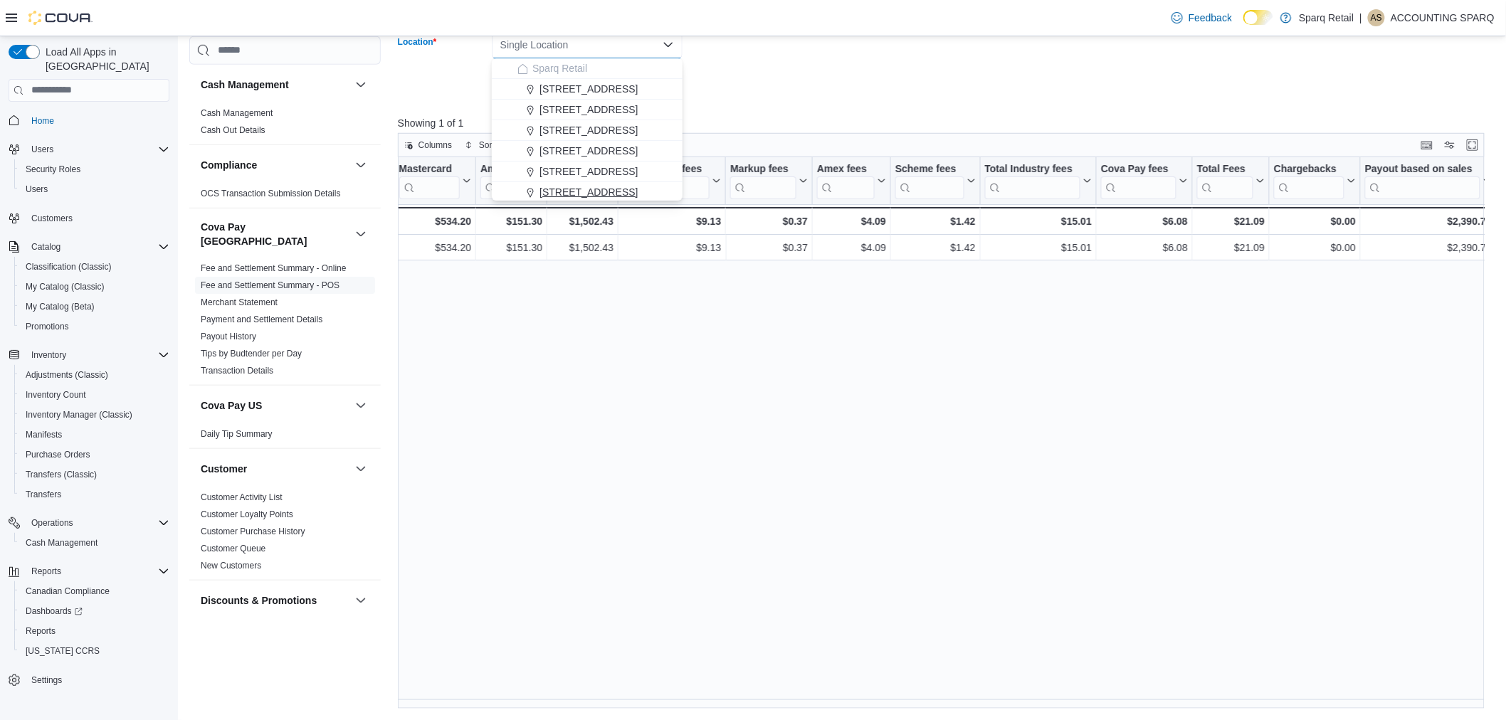
click at [584, 186] on span "4-861 Lansdowne St W." at bounding box center [588, 192] width 98 height 14
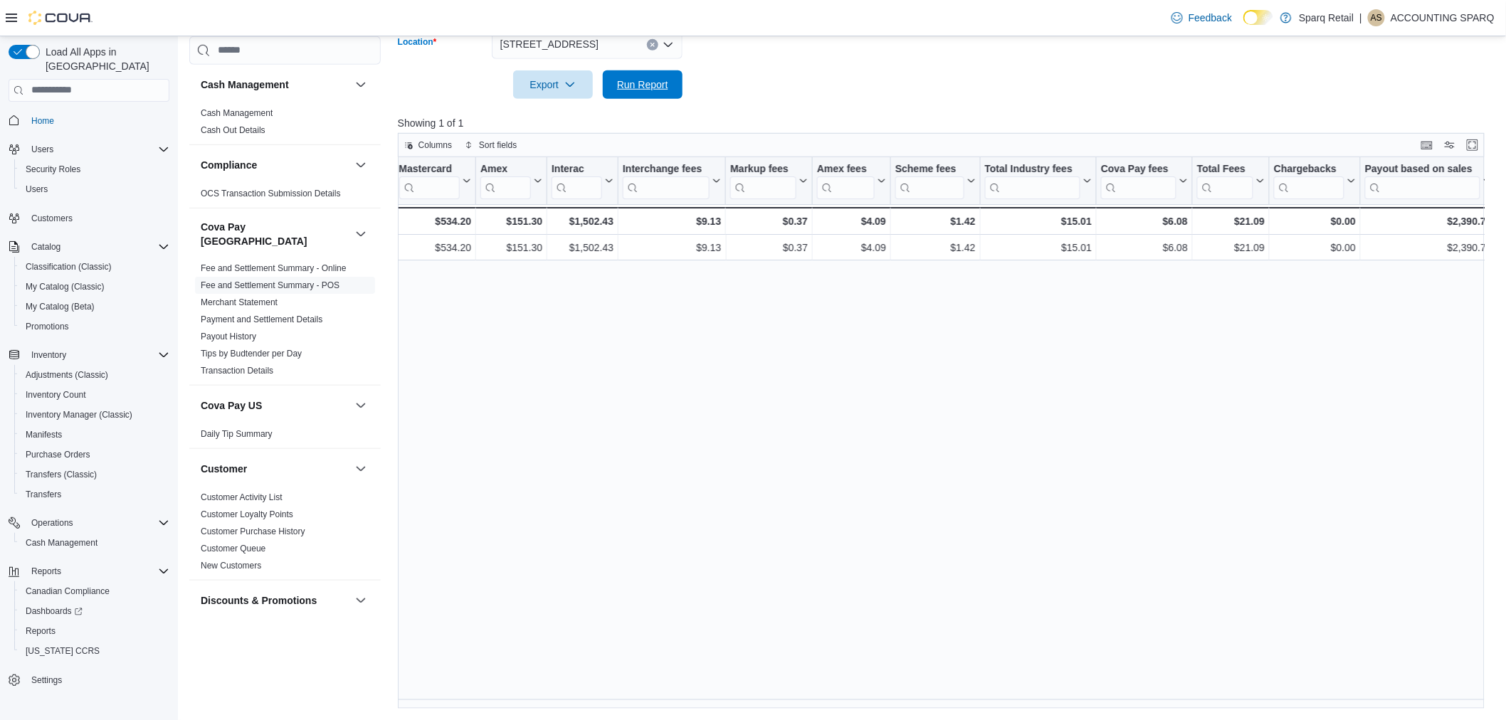
drag, startPoint x: 628, startPoint y: 90, endPoint x: 650, endPoint y: 107, distance: 28.5
click at [627, 90] on span "Run Report" at bounding box center [642, 85] width 51 height 14
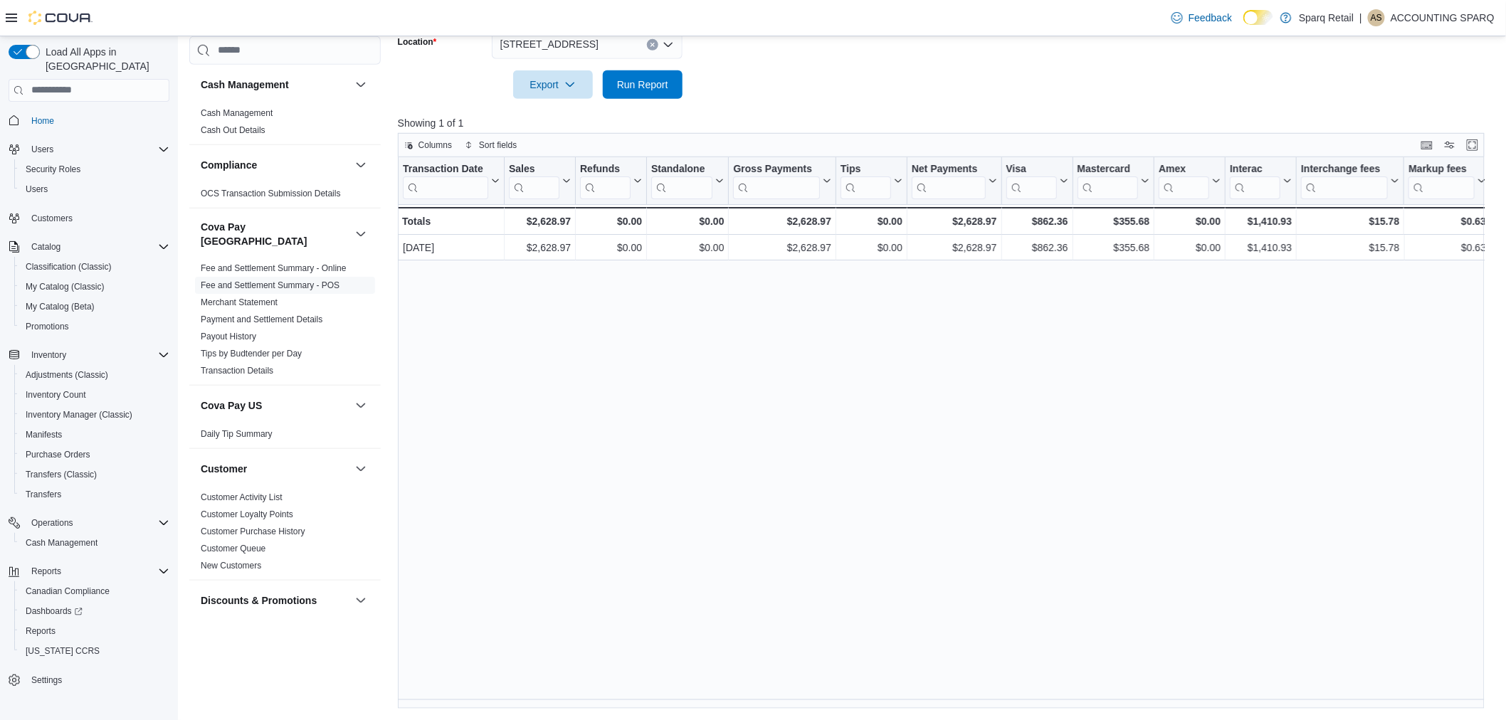
scroll to position [0, 678]
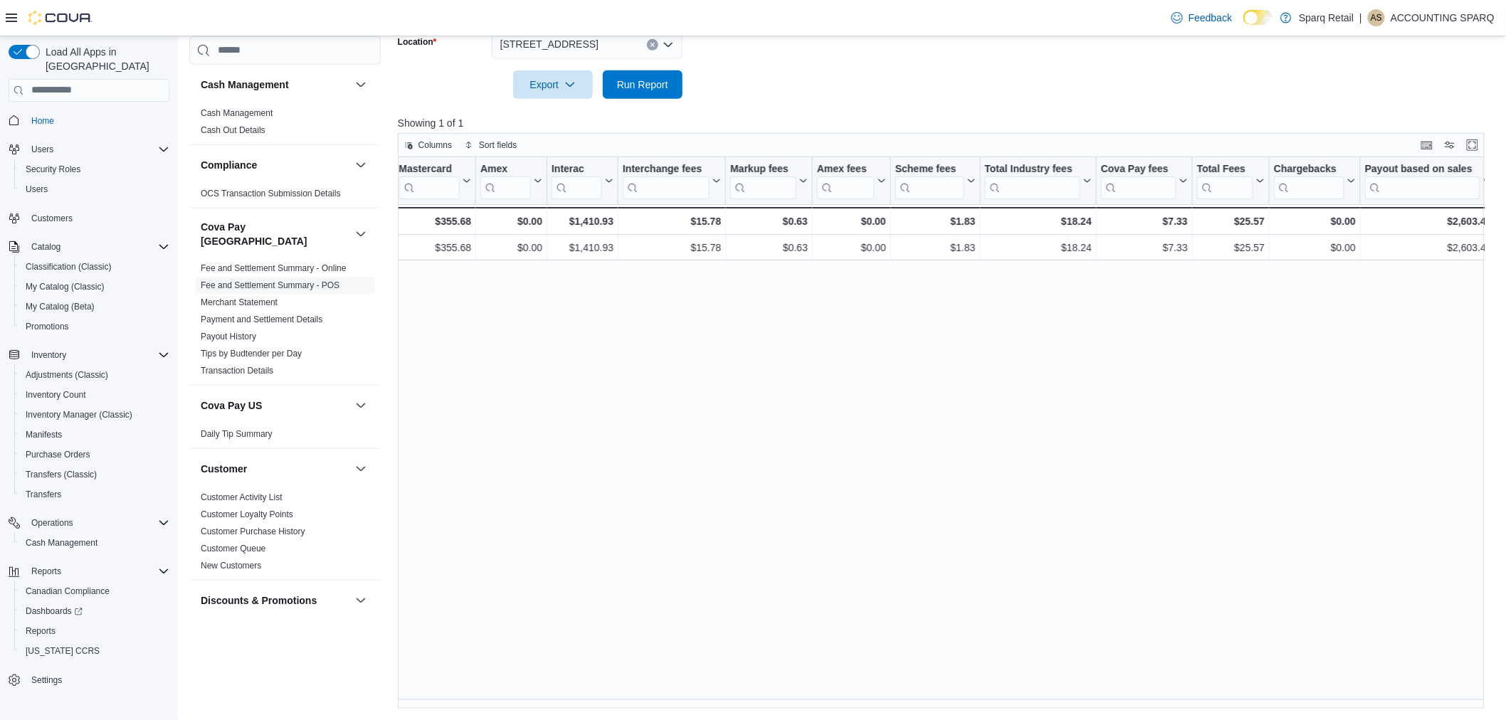
drag, startPoint x: 1384, startPoint y: 363, endPoint x: 1233, endPoint y: 218, distance: 209.9
click at [1384, 363] on div "Transaction Date Click to view column header actions Sales Click to view column…" at bounding box center [947, 433] width 1098 height 552
